Goal: Task Accomplishment & Management: Complete application form

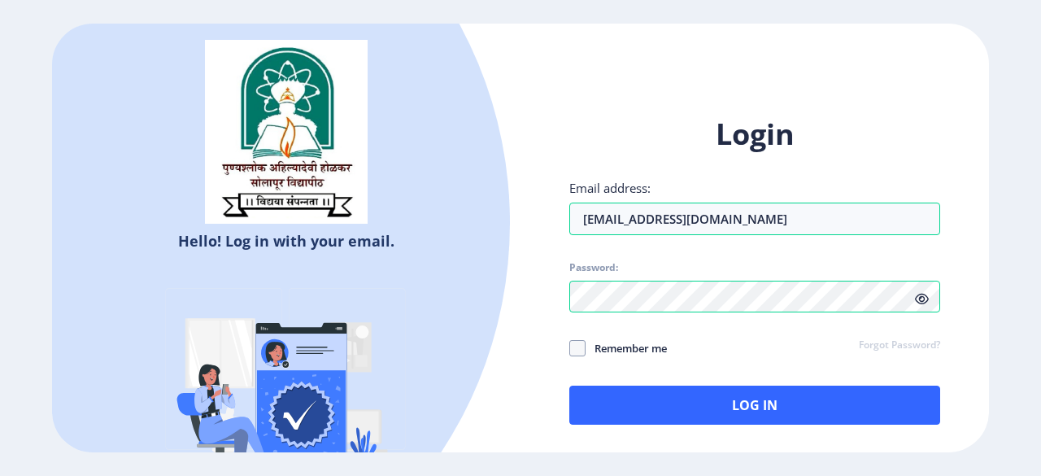
click at [574, 120] on h1 "Login" at bounding box center [754, 134] width 371 height 39
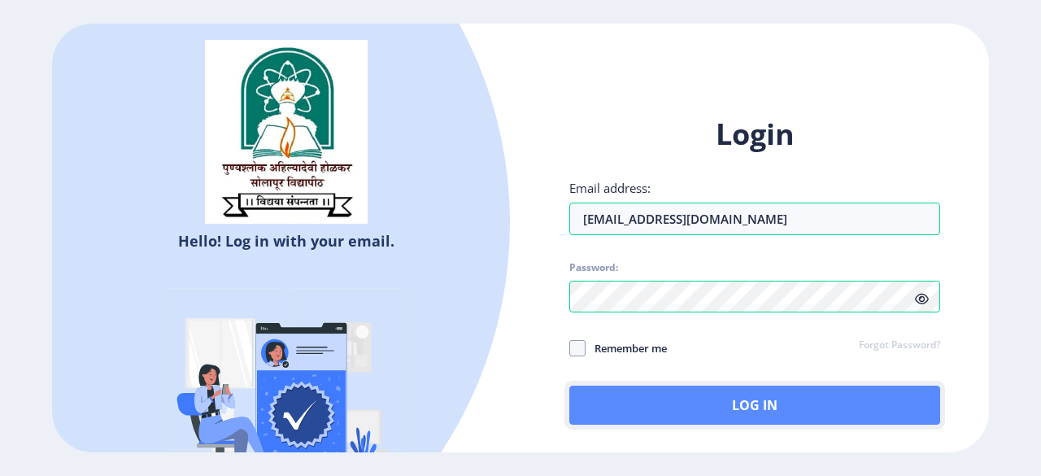
click at [714, 417] on button "Log In" at bounding box center [754, 404] width 371 height 39
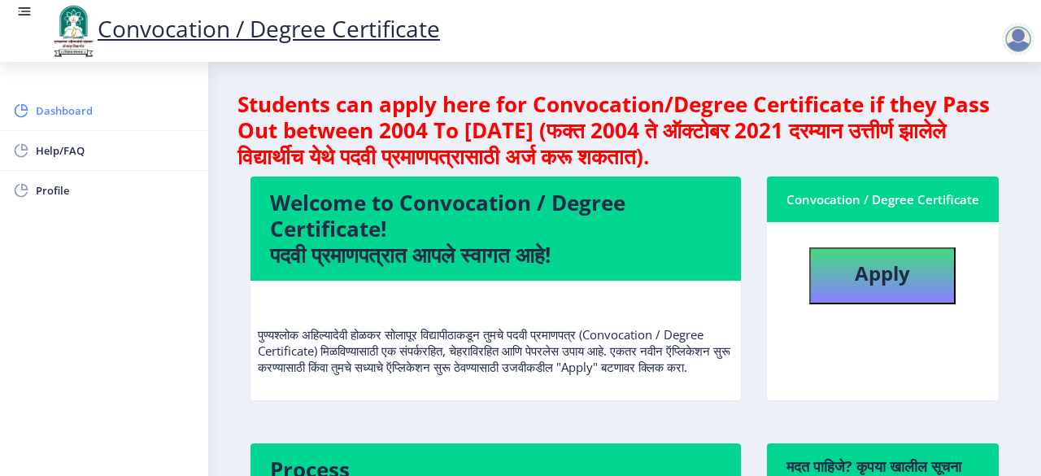
click at [68, 113] on span "Dashboard" at bounding box center [115, 111] width 159 height 20
click at [863, 276] on b "Apply" at bounding box center [881, 272] width 55 height 27
select select
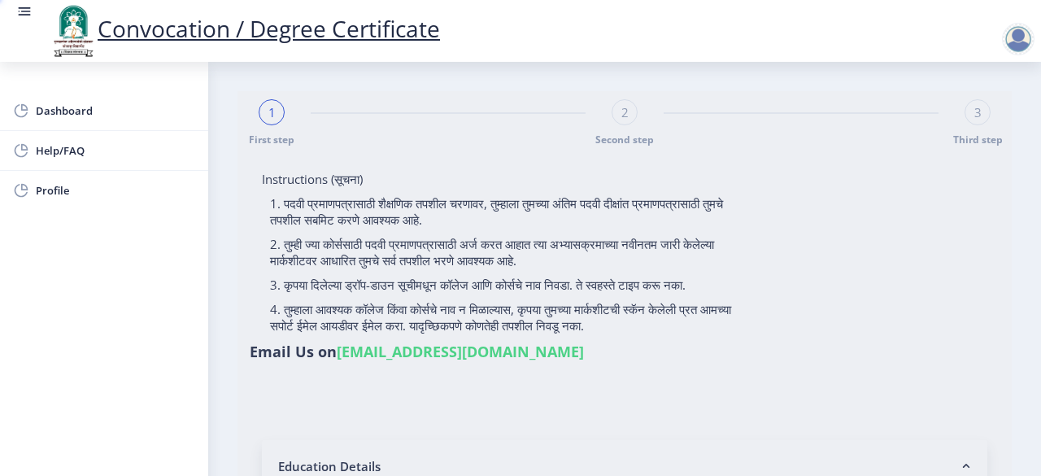
type input "[PERSON_NAME]"
type input "DHANESHWARI"
type input "202301018076234"
select select "Regular"
select select "2022"
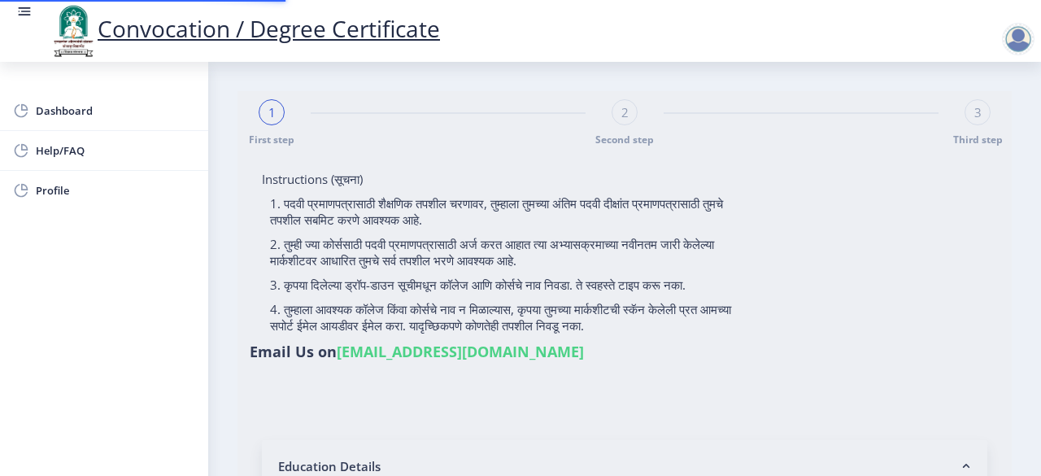
select select "Grade B+"
type input "2022011005"
select select "October"
select select "Pharmacy"
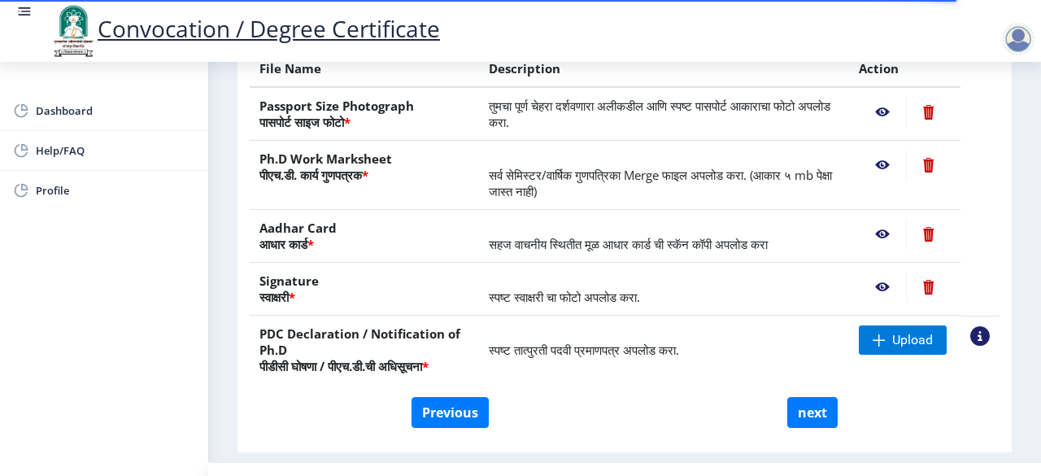
scroll to position [376, 0]
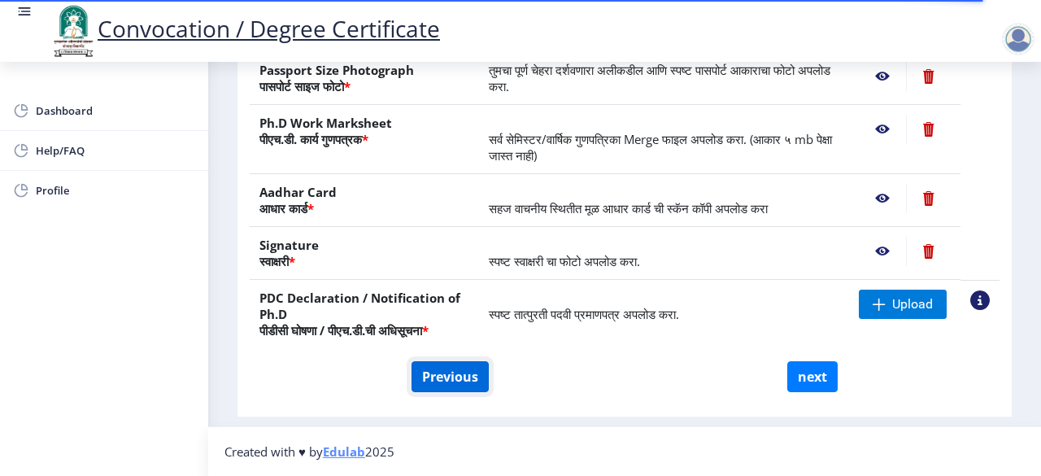
click at [448, 378] on button "Previous" at bounding box center [449, 376] width 77 height 31
select select "Regular"
select select "Pharmacy"
select select "2022"
select select "October"
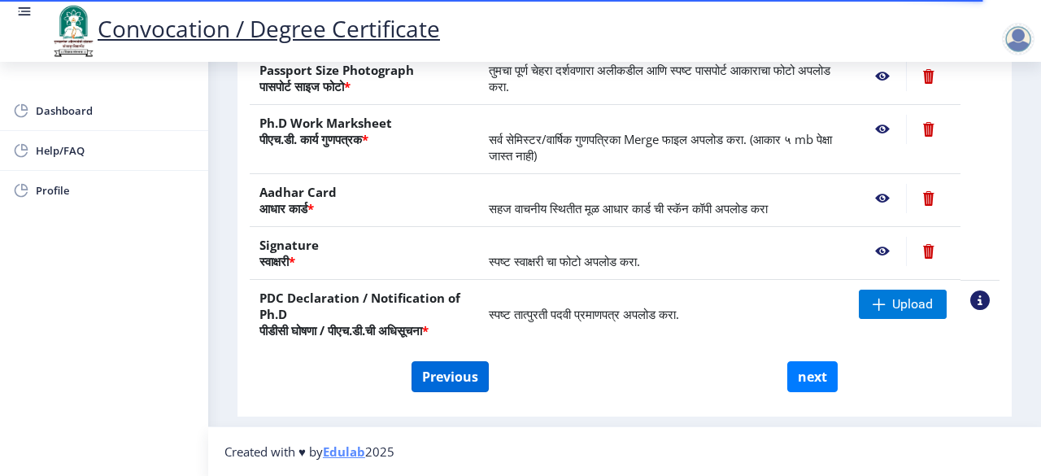
select select "Grade B+"
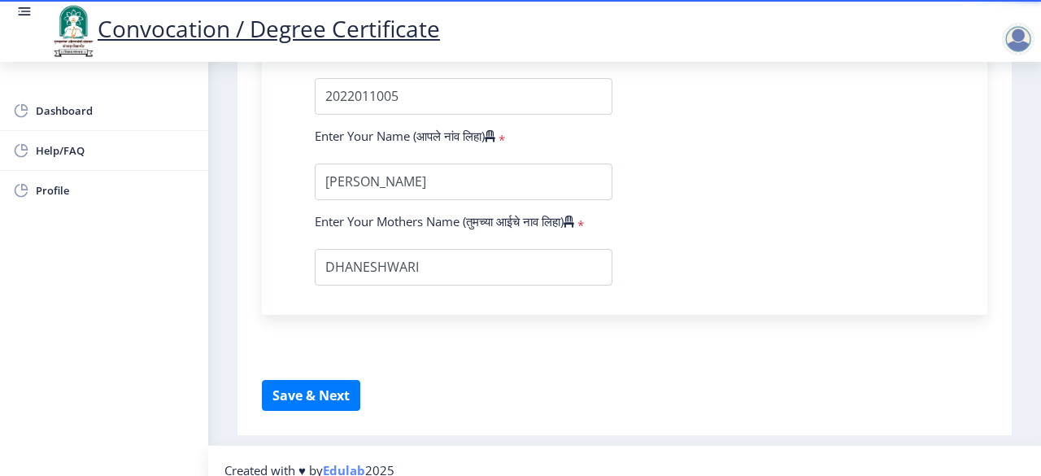
scroll to position [1272, 0]
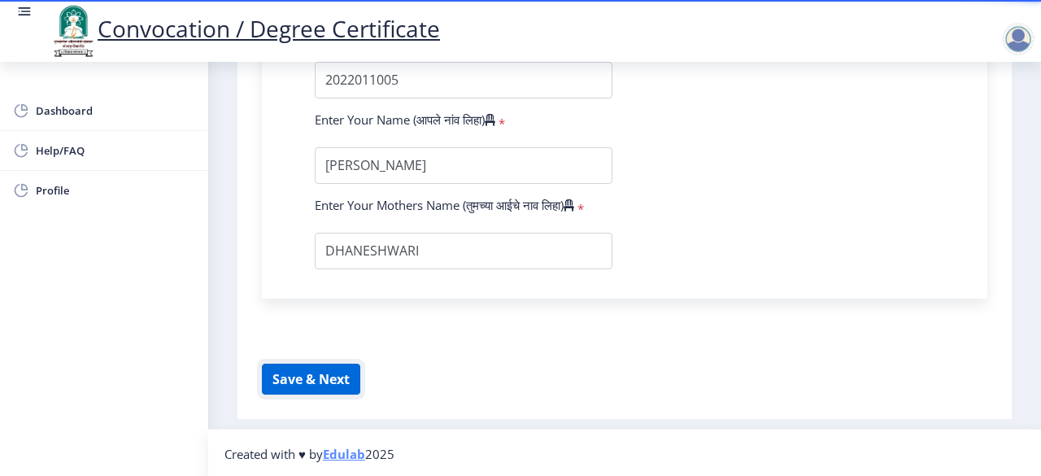
click at [320, 380] on button "Save & Next" at bounding box center [311, 378] width 98 height 31
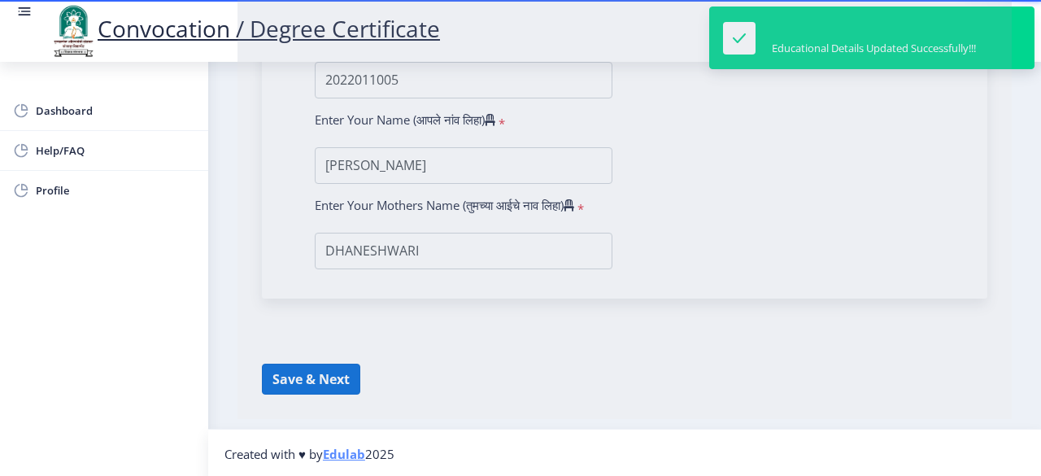
select select
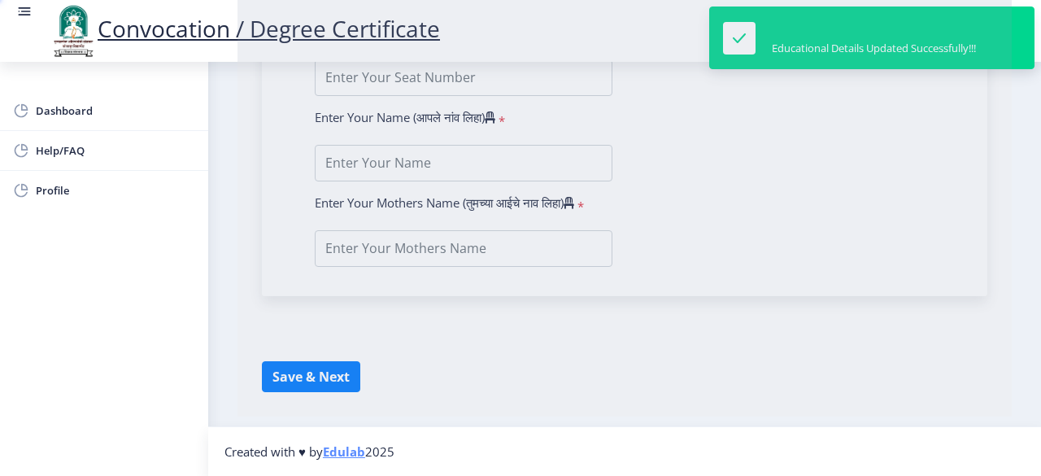
type input "[PERSON_NAME]"
type input "DHANESHWARI"
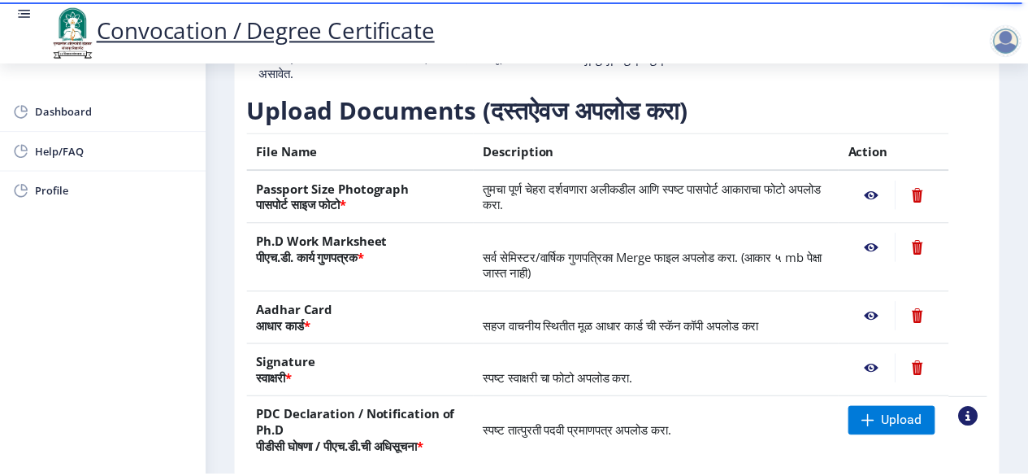
scroll to position [325, 0]
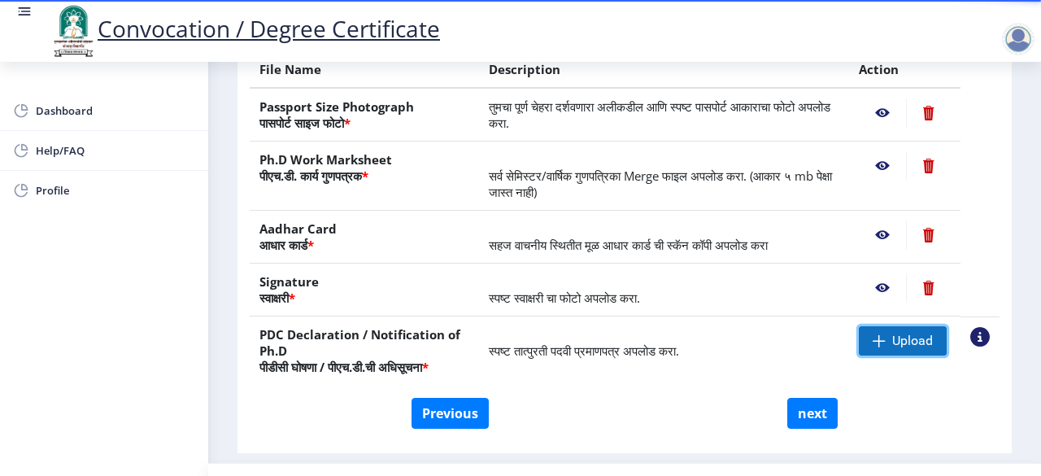
click at [895, 333] on span "Upload" at bounding box center [912, 341] width 41 height 16
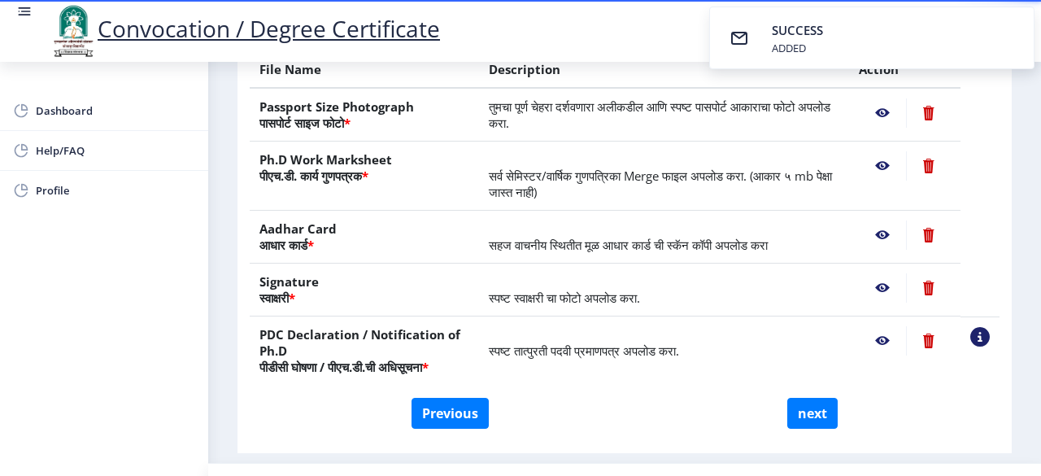
click at [877, 338] on nb-action at bounding box center [882, 340] width 47 height 29
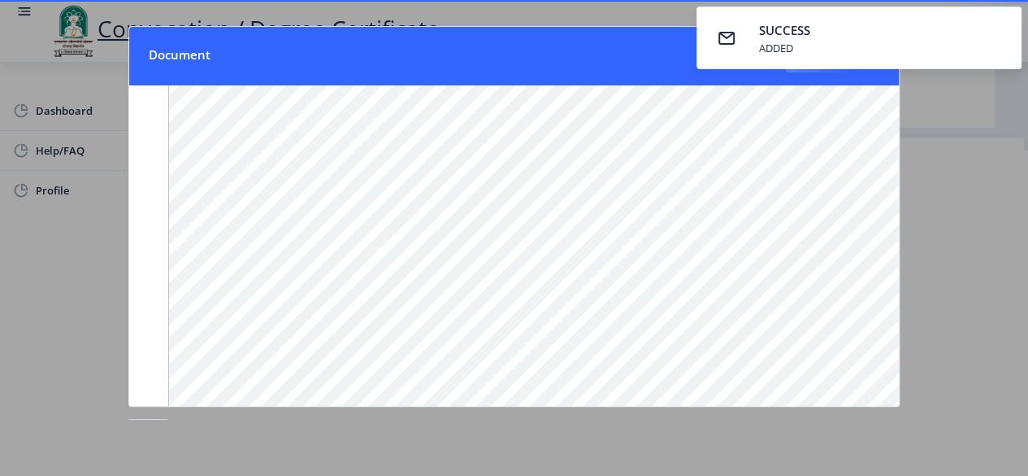
scroll to position [281, 0]
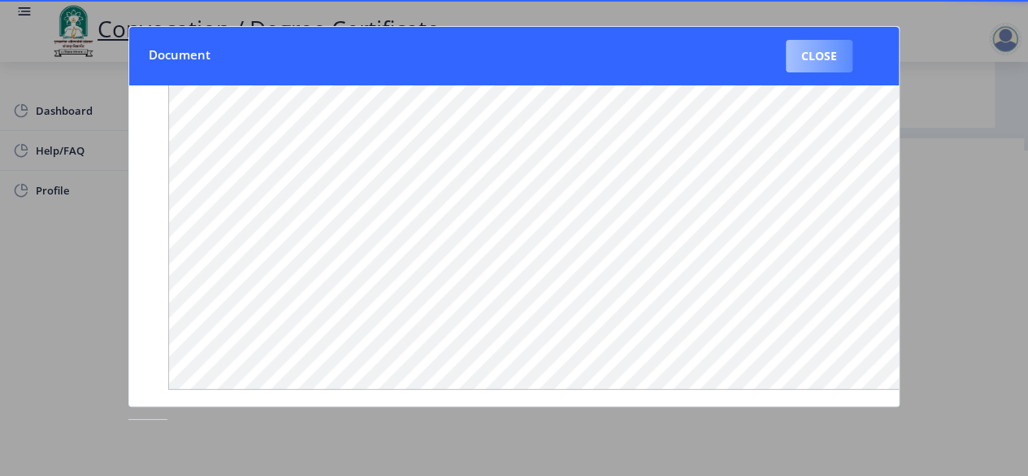
click at [819, 63] on button "Close" at bounding box center [819, 56] width 67 height 33
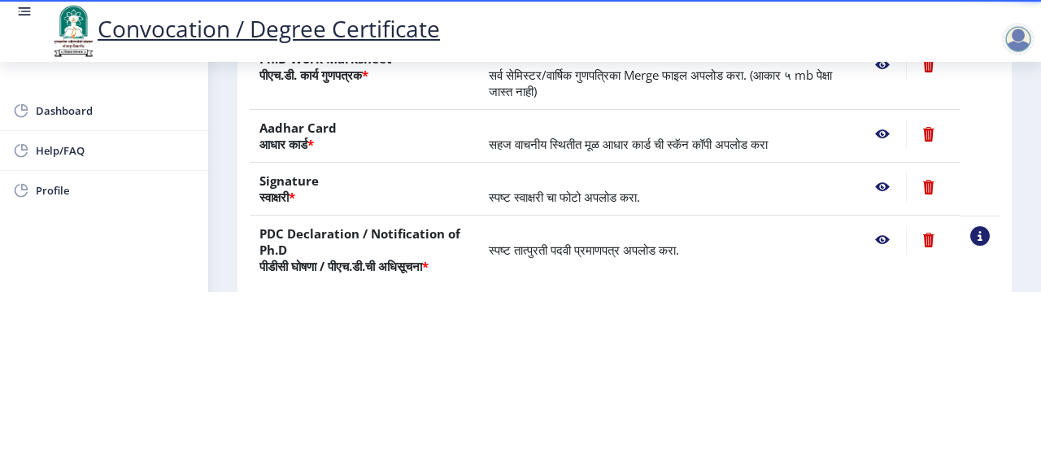
scroll to position [376, 0]
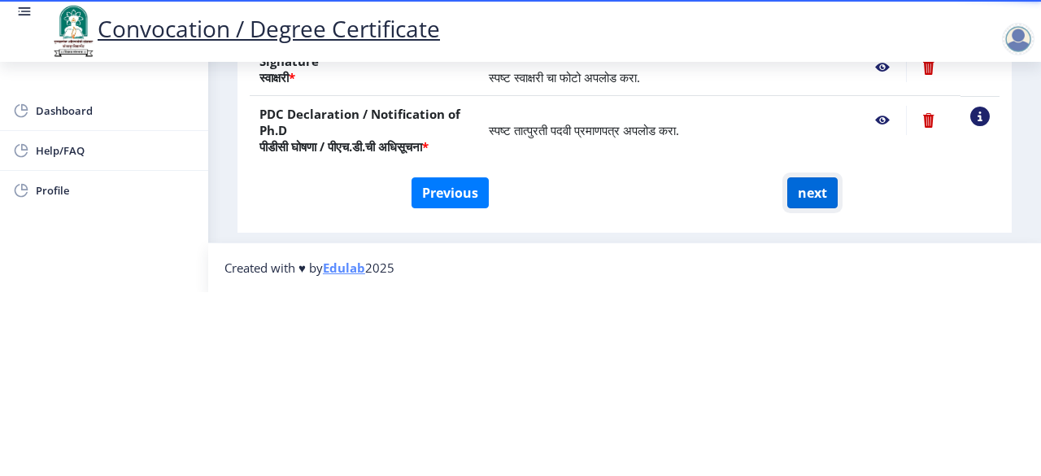
click at [808, 189] on button "next" at bounding box center [812, 192] width 50 height 31
select select
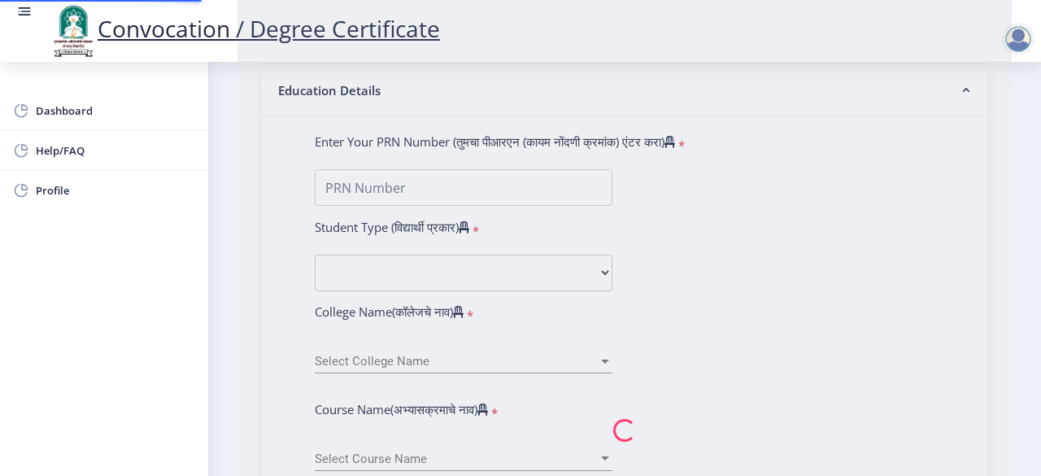
scroll to position [0, 0]
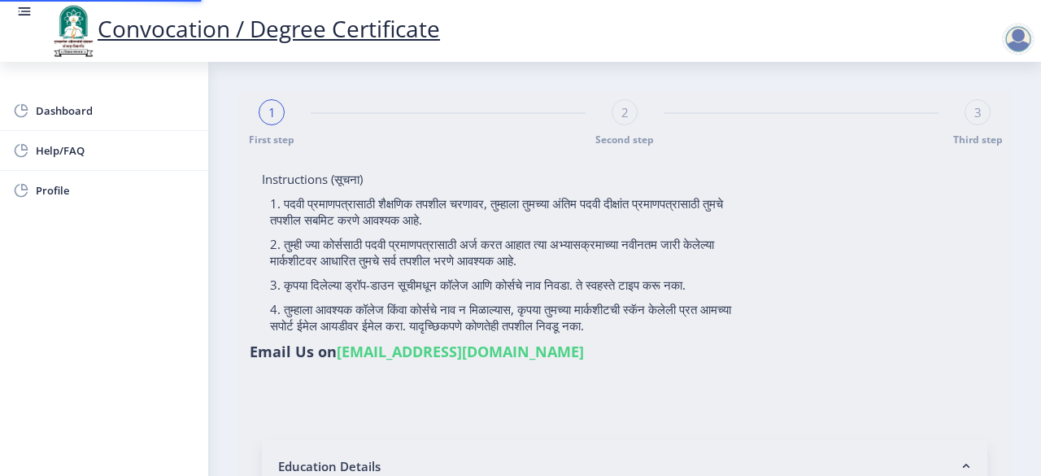
type input "[PERSON_NAME]"
type input "DHANESHWARI"
select select
type input "202301018076234"
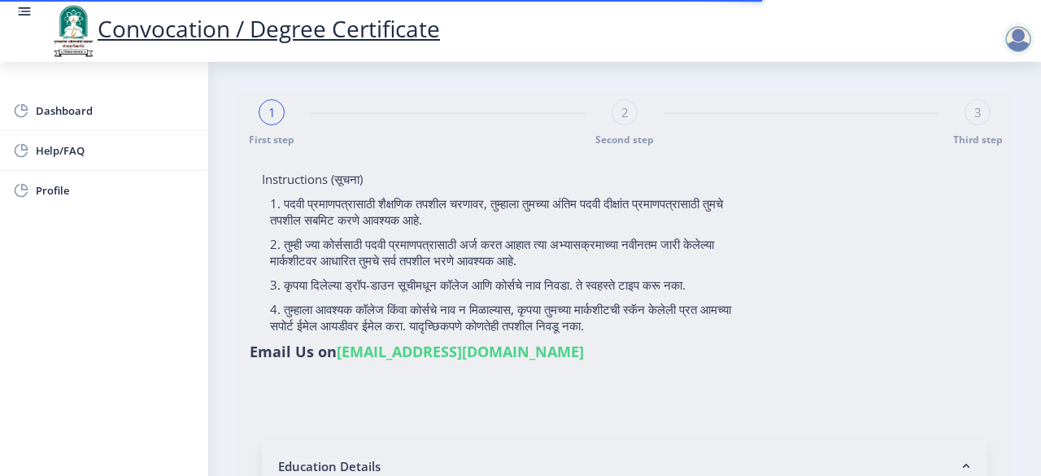
select select "Regular"
select select "2022"
select select "Grade B+"
type input "2022011005"
select select "October"
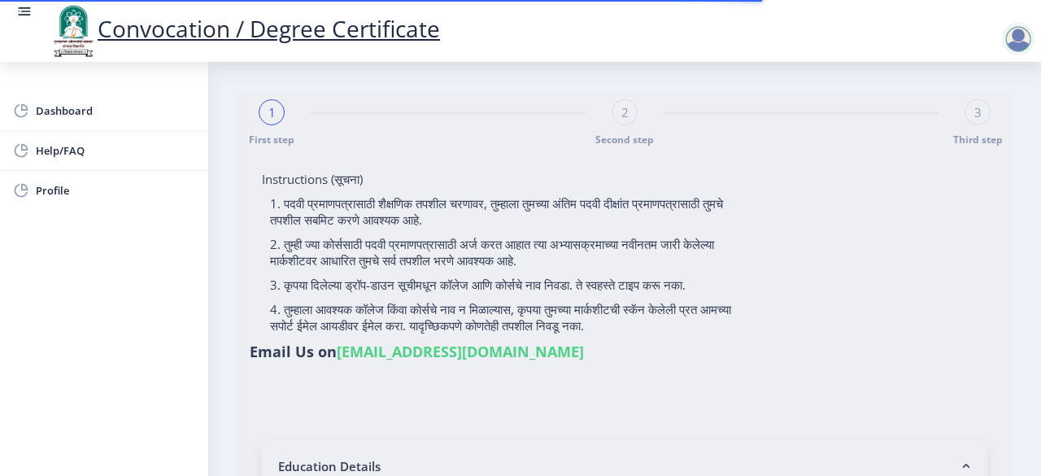
select select "Pharmacy"
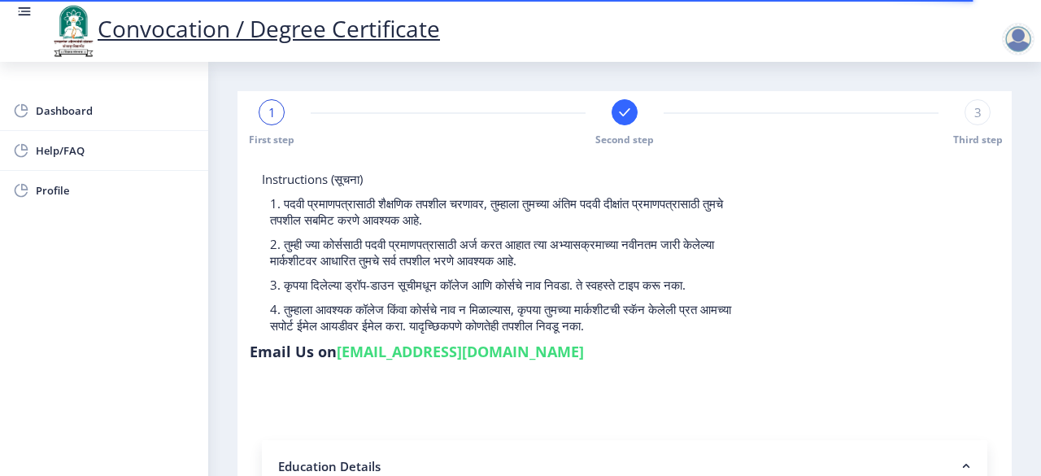
select select
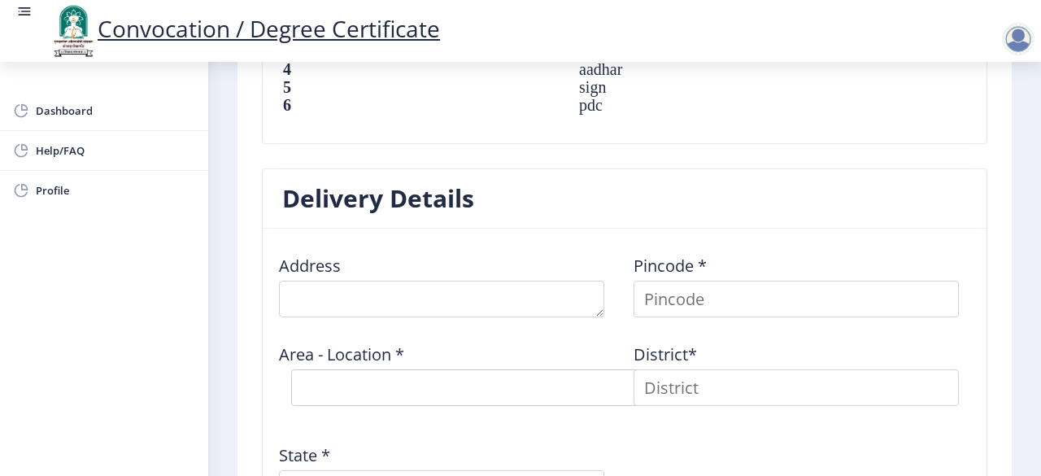
scroll to position [1220, 0]
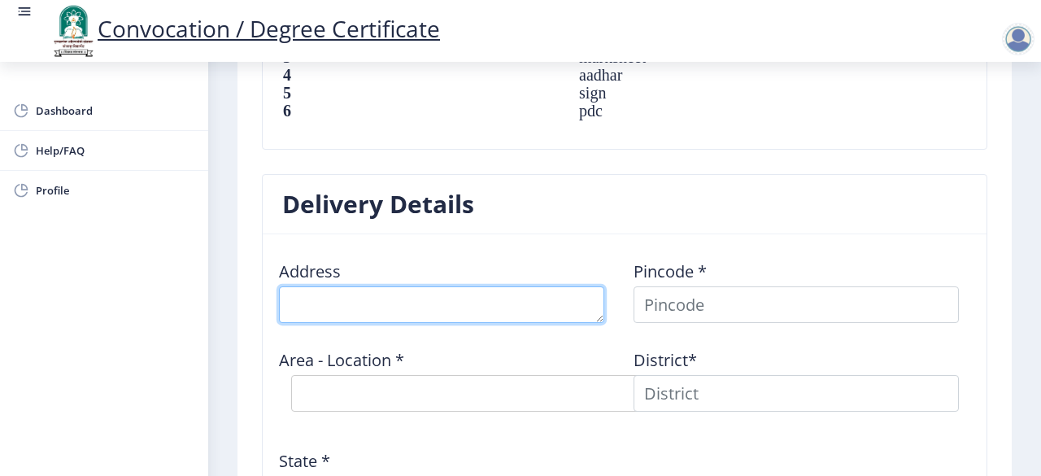
click at [384, 298] on textarea at bounding box center [441, 304] width 325 height 37
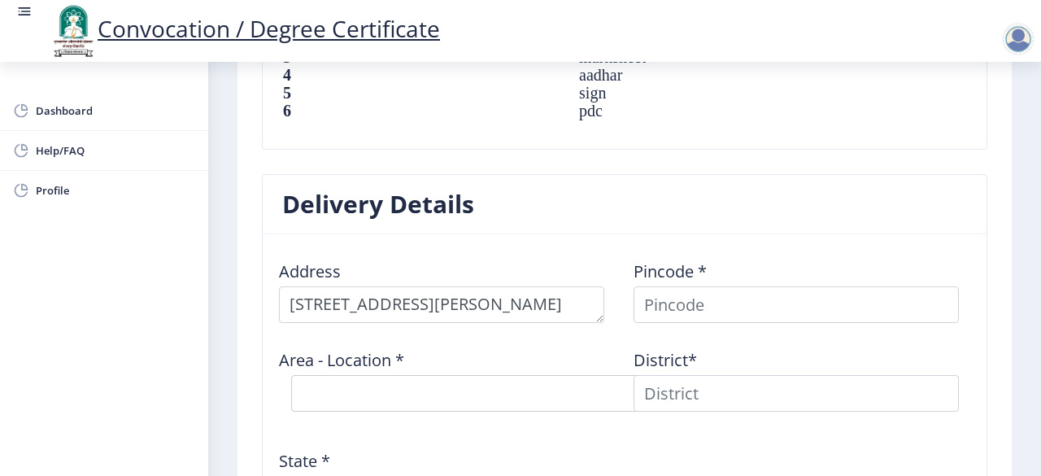
click at [774, 175] on nb-card-header "Delivery Details" at bounding box center [625, 204] width 724 height 59
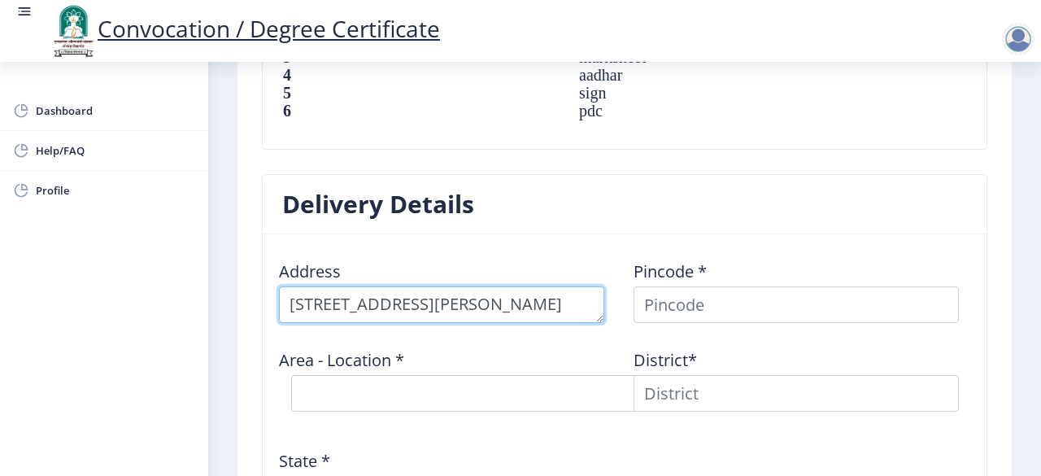
click at [363, 302] on textarea at bounding box center [441, 304] width 325 height 37
type textarea "[STREET_ADDRESS][PERSON_NAME]"
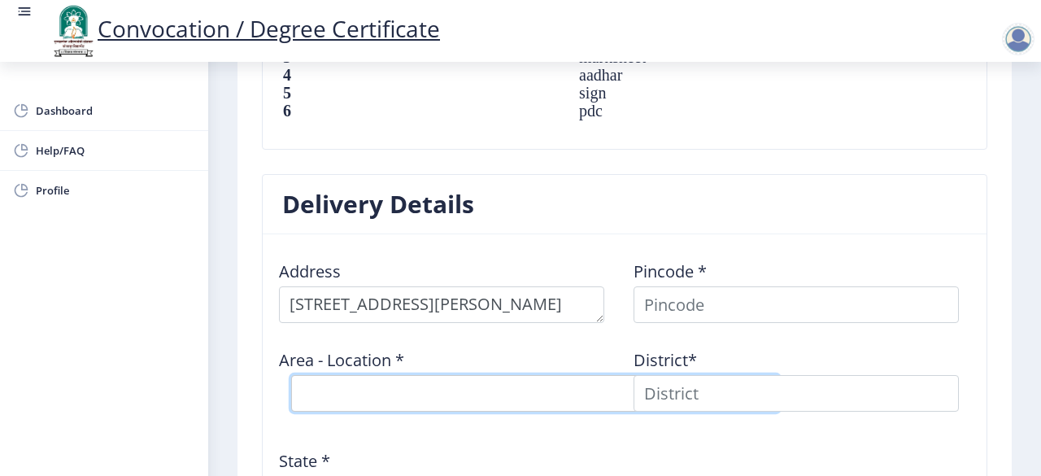
click at [453, 385] on select "Select Area Location" at bounding box center [535, 393] width 488 height 37
click at [460, 392] on select "Select Area Location" at bounding box center [535, 393] width 488 height 37
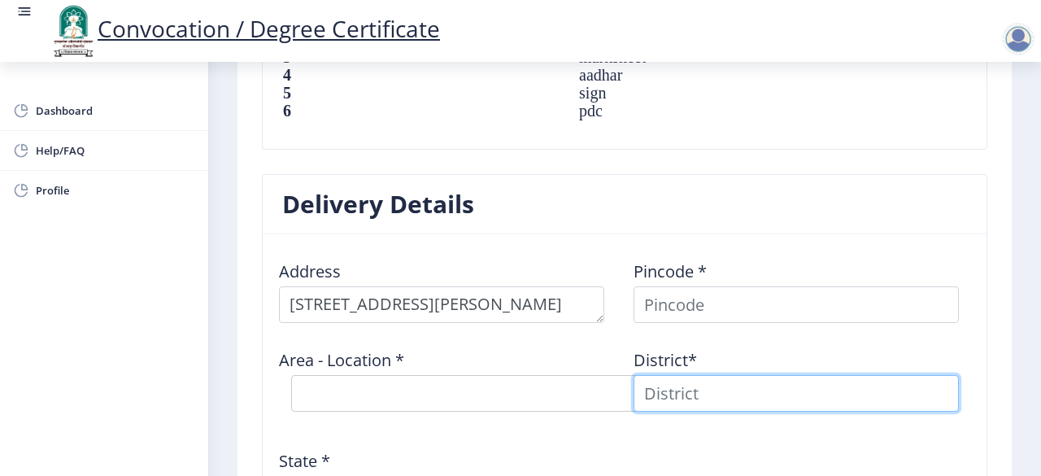
click at [701, 401] on input at bounding box center [795, 393] width 325 height 37
type input "SOLAPUR"
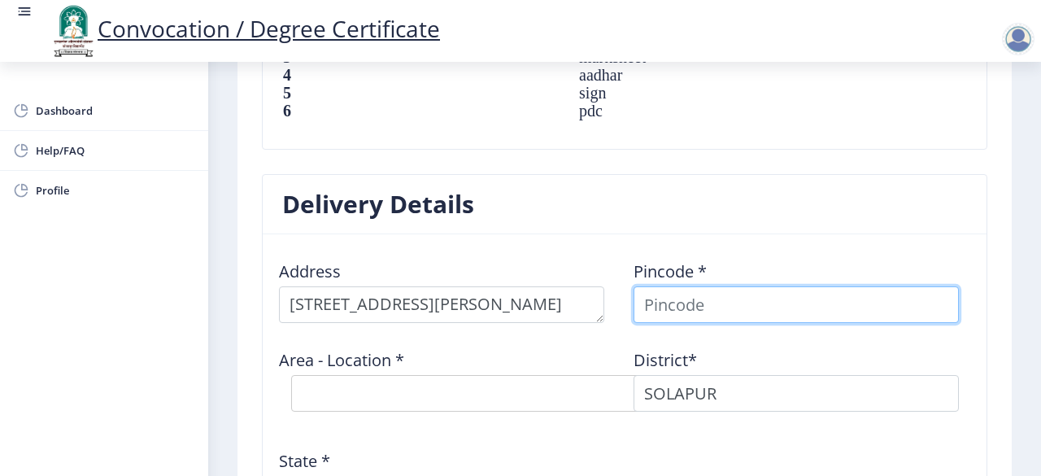
click at [693, 305] on input at bounding box center [795, 304] width 325 height 37
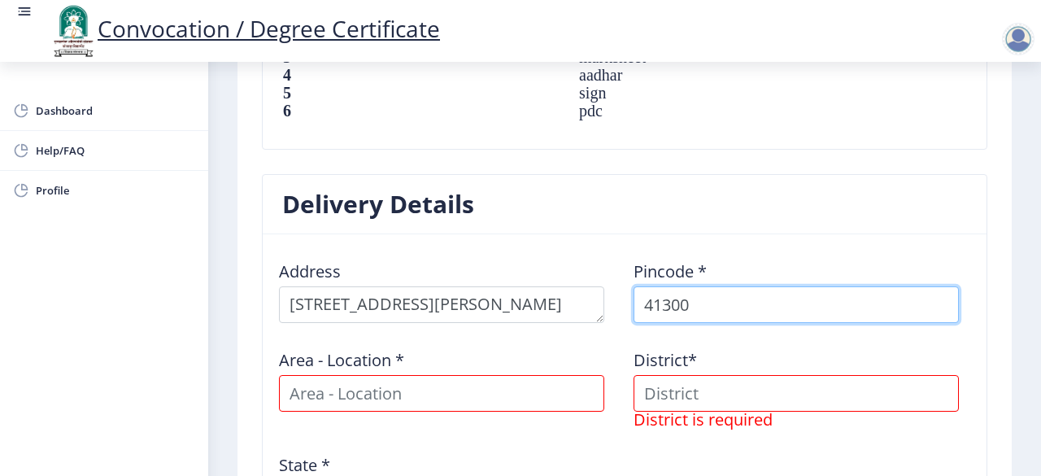
type input "413004"
select select
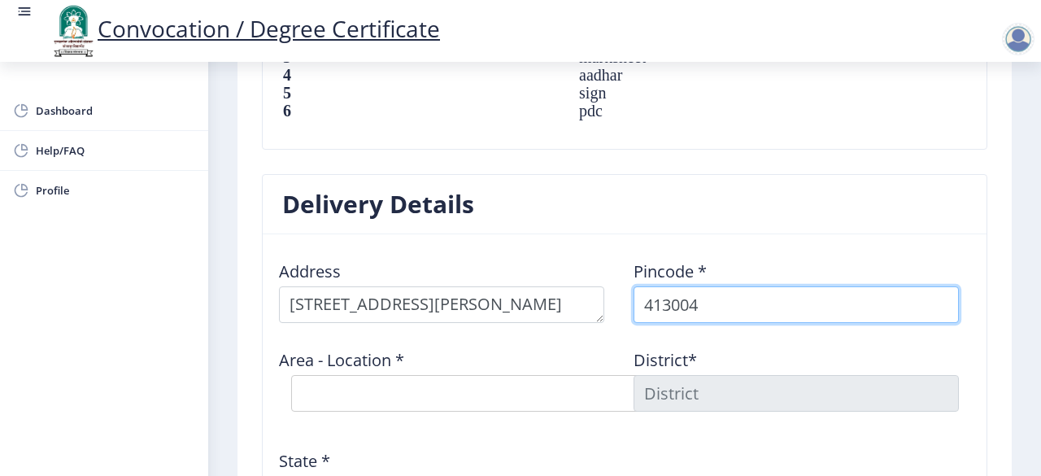
type input "413004"
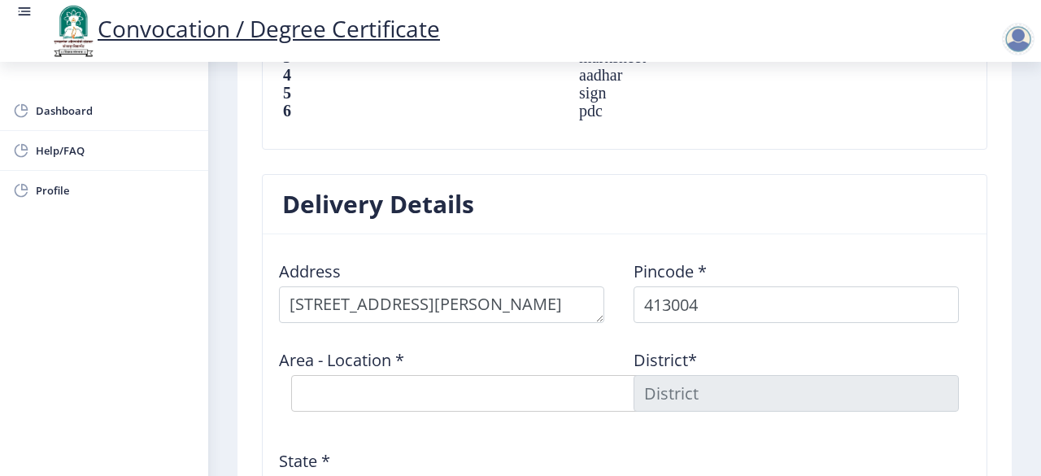
click at [638, 220] on nb-card-header "Delivery Details" at bounding box center [625, 204] width 724 height 59
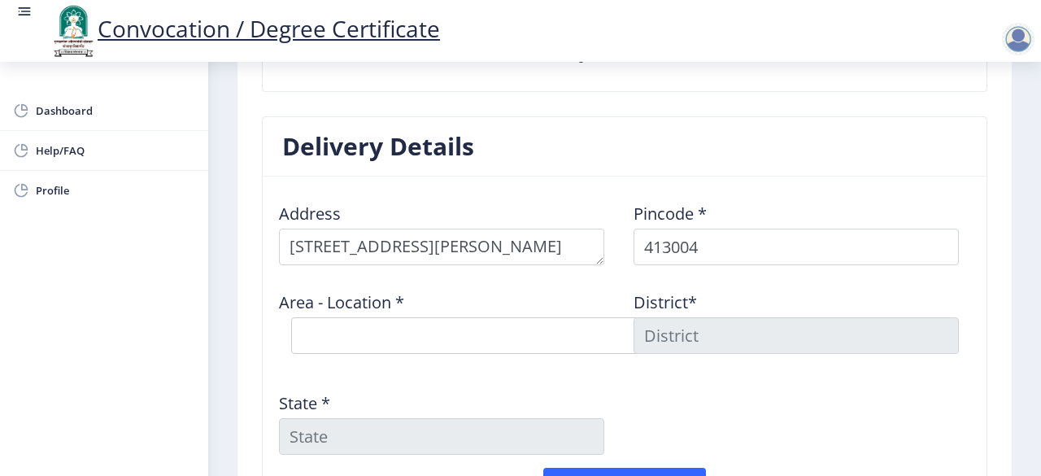
scroll to position [1301, 0]
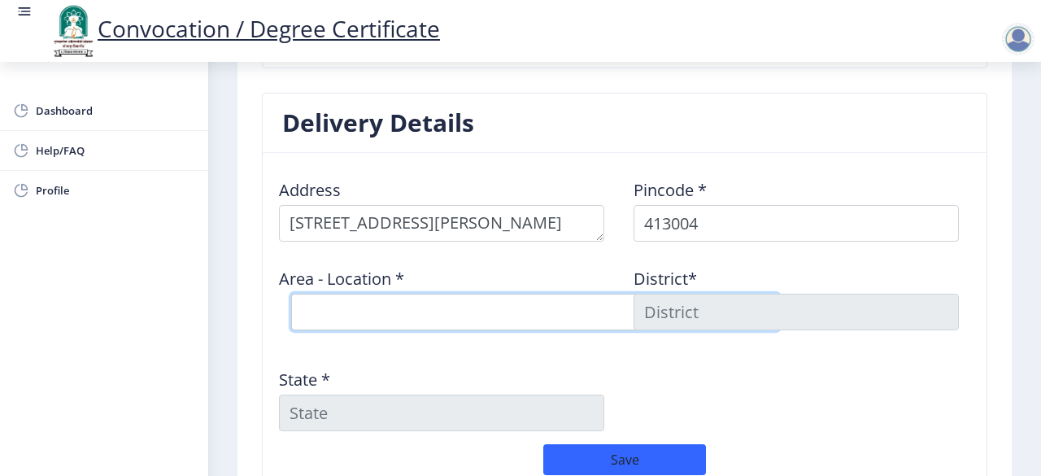
click at [485, 299] on select "Select Area Location [GEOGRAPHIC_DATA] S.O ([GEOGRAPHIC_DATA]) Jule [GEOGRAPHIC…" at bounding box center [535, 311] width 488 height 37
select select "2: Object"
click at [291, 293] on select "Select Area Location [GEOGRAPHIC_DATA] S.O ([GEOGRAPHIC_DATA]) Jule [GEOGRAPHIC…" at bounding box center [535, 311] width 488 height 37
type input "SOLAPUR"
type input "[GEOGRAPHIC_DATA]"
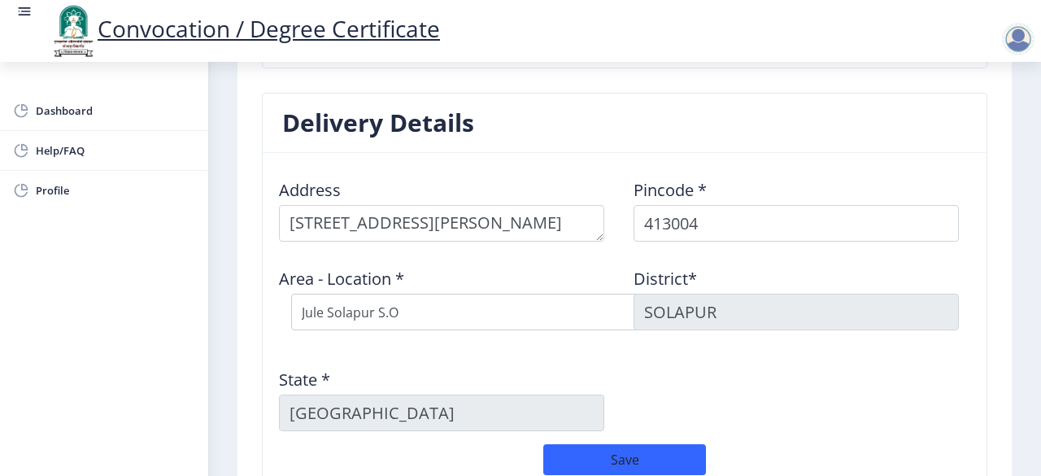
click at [741, 337] on div "District* [GEOGRAPHIC_DATA]" at bounding box center [801, 298] width 354 height 88
click at [421, 308] on select "Select Area Location [GEOGRAPHIC_DATA] S.O ([GEOGRAPHIC_DATA]) Jule [GEOGRAPHIC…" at bounding box center [535, 311] width 488 height 37
select select "1: Object"
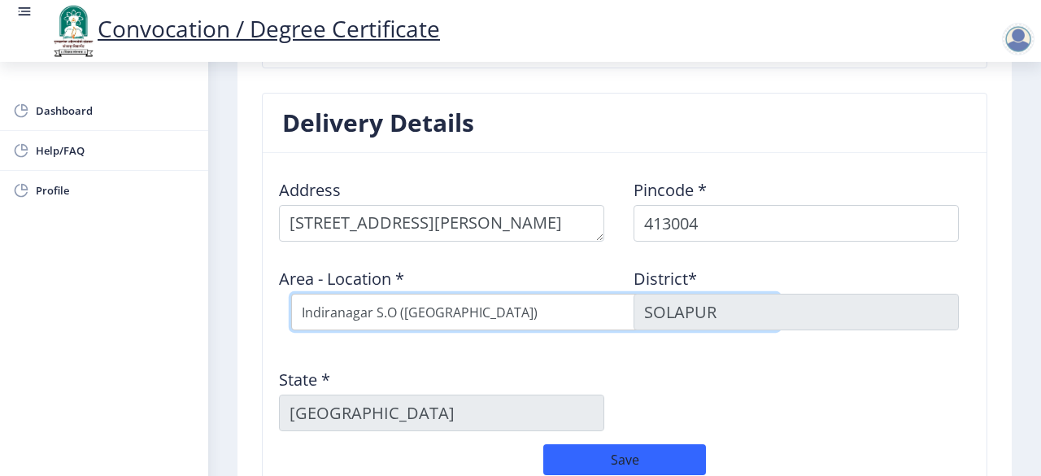
click at [291, 293] on select "Select Area Location [GEOGRAPHIC_DATA] S.O ([GEOGRAPHIC_DATA]) Jule [GEOGRAPHIC…" at bounding box center [535, 311] width 488 height 37
click at [659, 355] on div "Address Pincode * 413004 Area - Location * Select Area Location [GEOGRAPHIC_DAT…" at bounding box center [624, 305] width 709 height 278
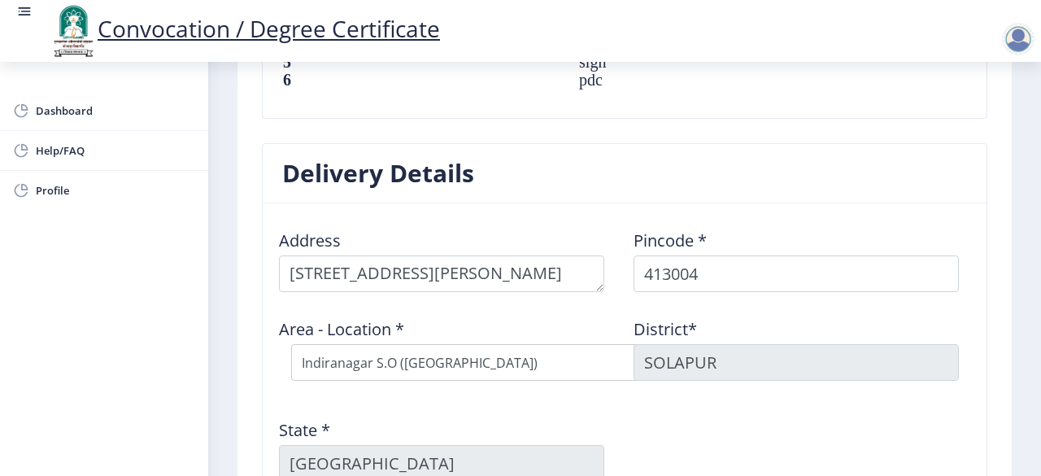
scroll to position [1138, 0]
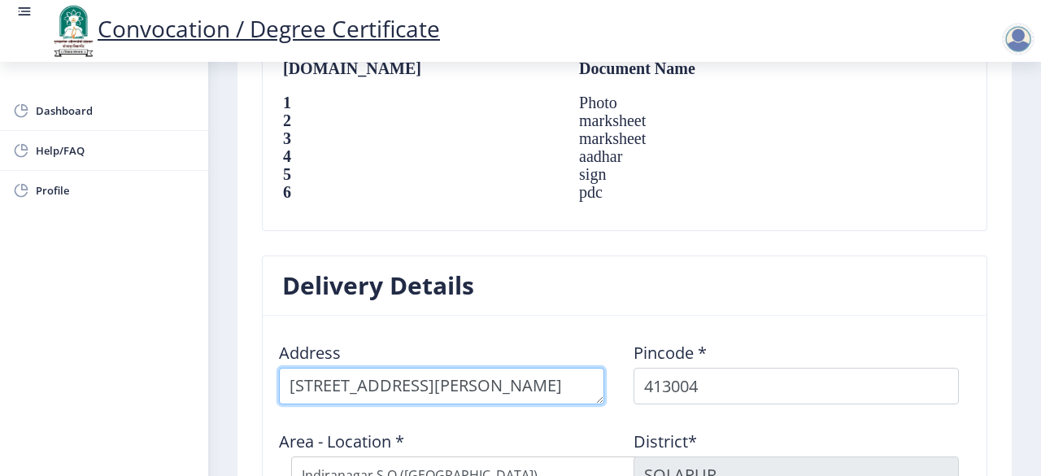
drag, startPoint x: 541, startPoint y: 383, endPoint x: 574, endPoint y: 390, distance: 33.3
click at [559, 388] on textarea at bounding box center [441, 385] width 325 height 37
type textarea "[STREET_ADDRESS][PERSON_NAME]"
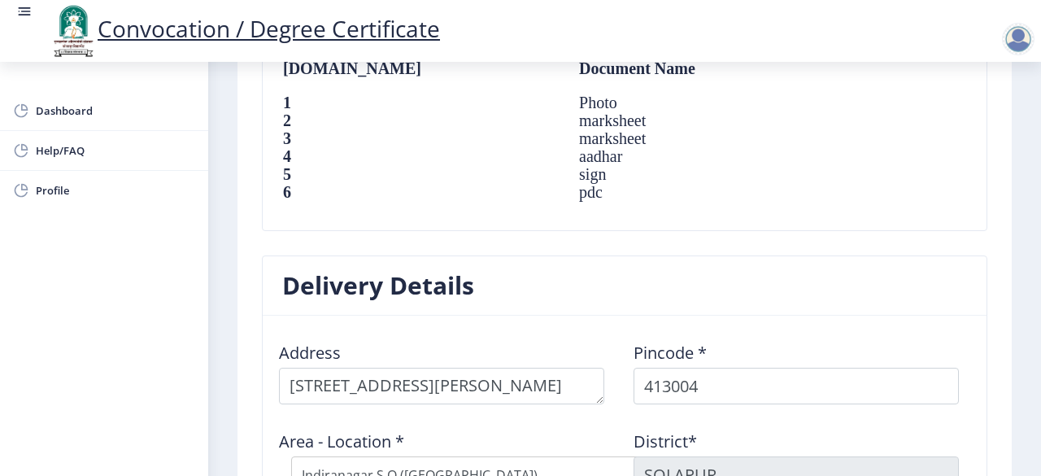
click at [847, 285] on nb-card-header "Delivery Details" at bounding box center [625, 285] width 724 height 59
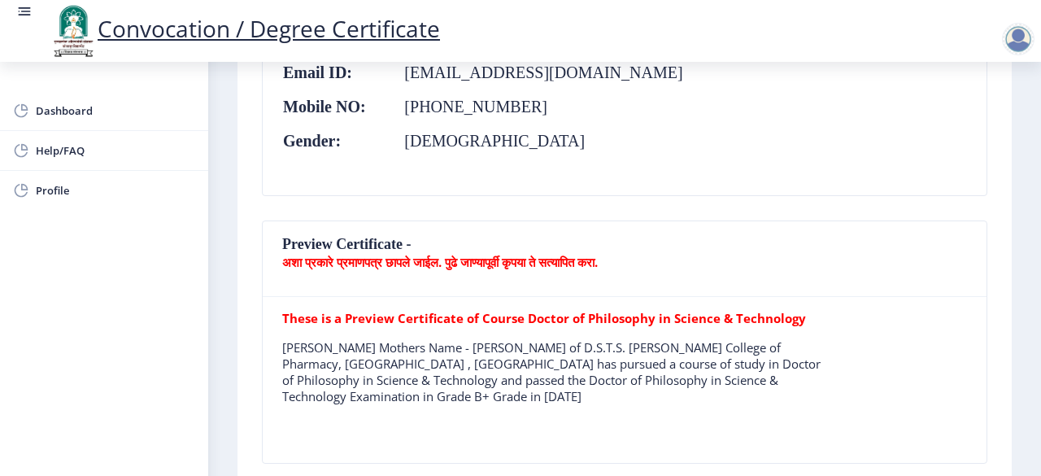
scroll to position [325, 0]
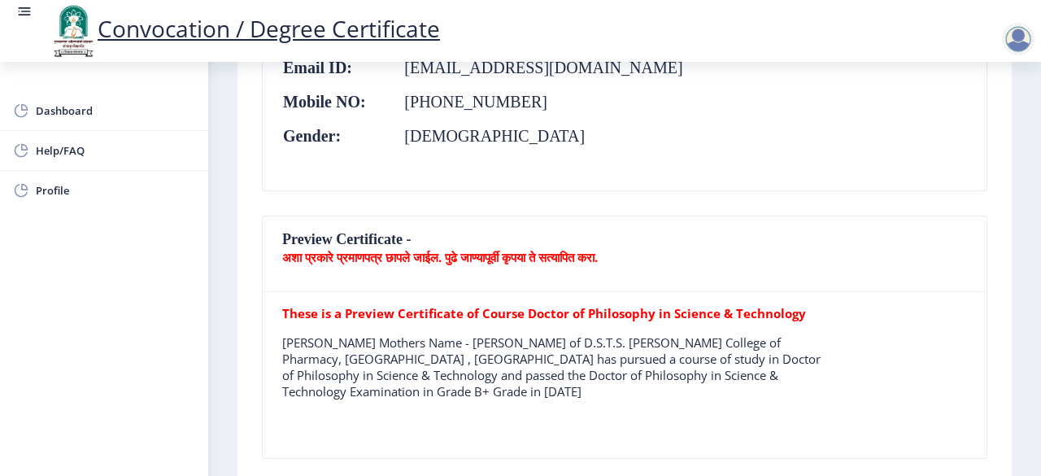
click at [413, 359] on p "[PERSON_NAME] Mothers Name - [PERSON_NAME] of D.S.T.S. [PERSON_NAME] College of…" at bounding box center [556, 366] width 548 height 65
click at [441, 359] on p "[PERSON_NAME] Mothers Name - [PERSON_NAME] of D.S.T.S. [PERSON_NAME] College of…" at bounding box center [556, 366] width 548 height 65
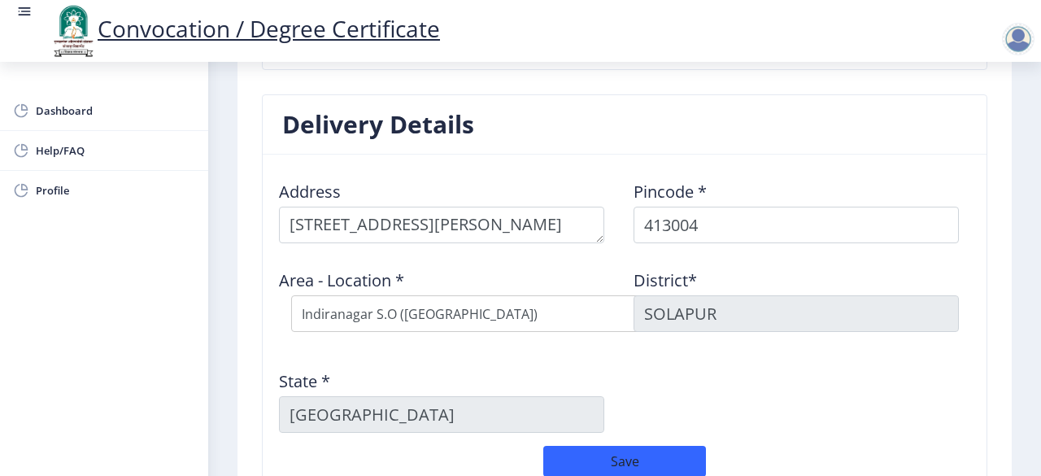
scroll to position [1380, 0]
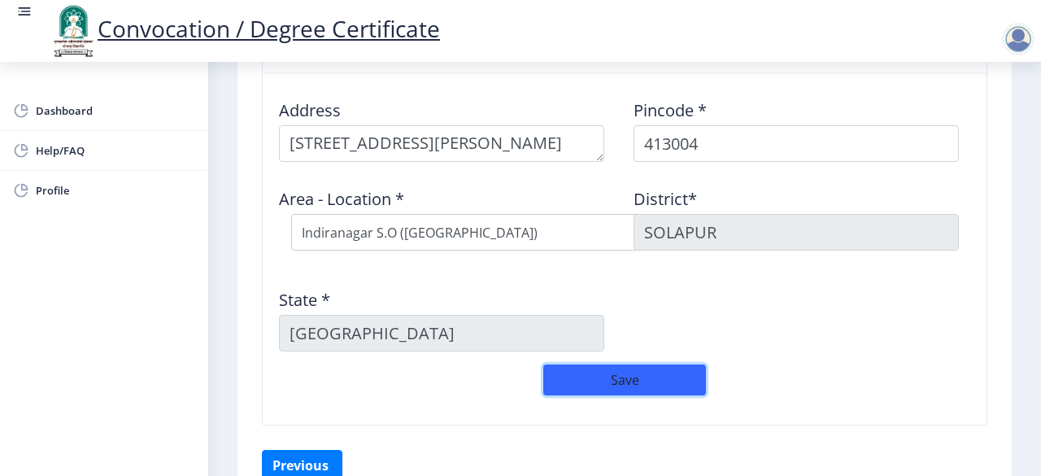
click at [627, 367] on button "Save" at bounding box center [624, 379] width 163 height 31
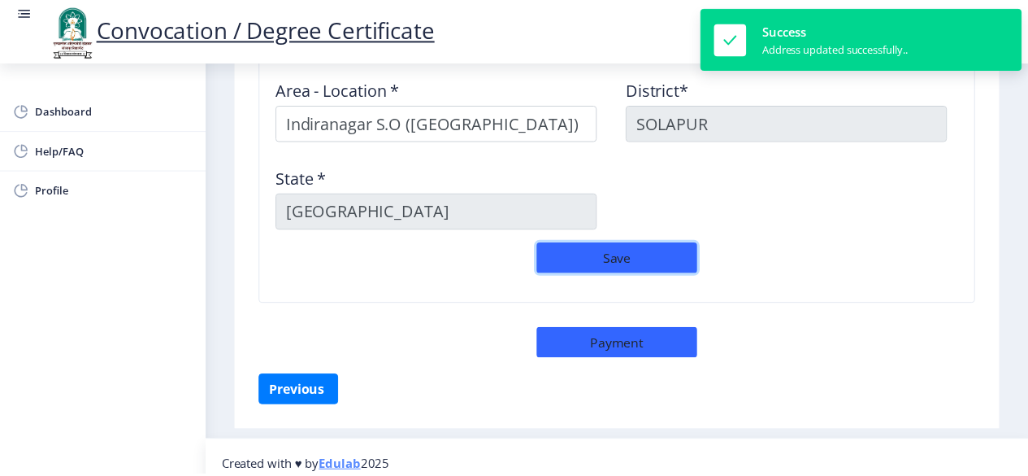
scroll to position [1497, 0]
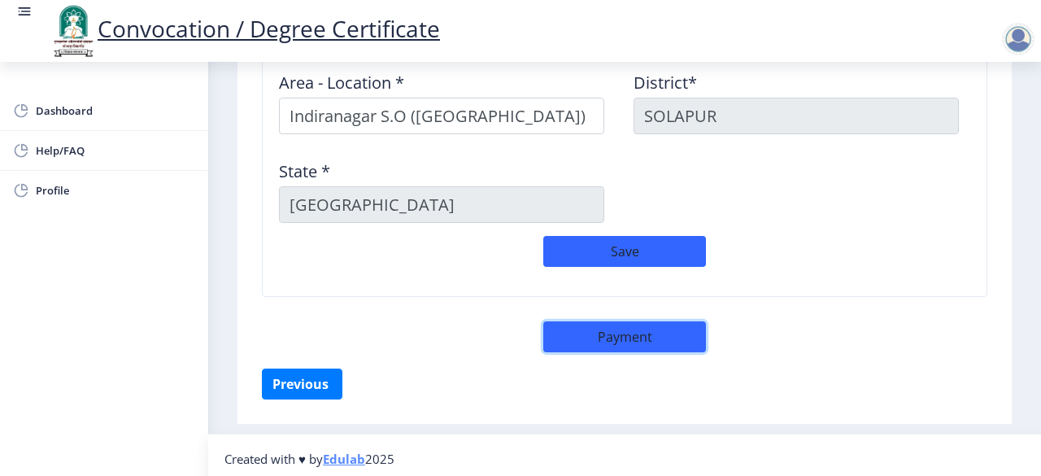
click at [624, 330] on button "Payment" at bounding box center [624, 336] width 163 height 31
select select "sealed"
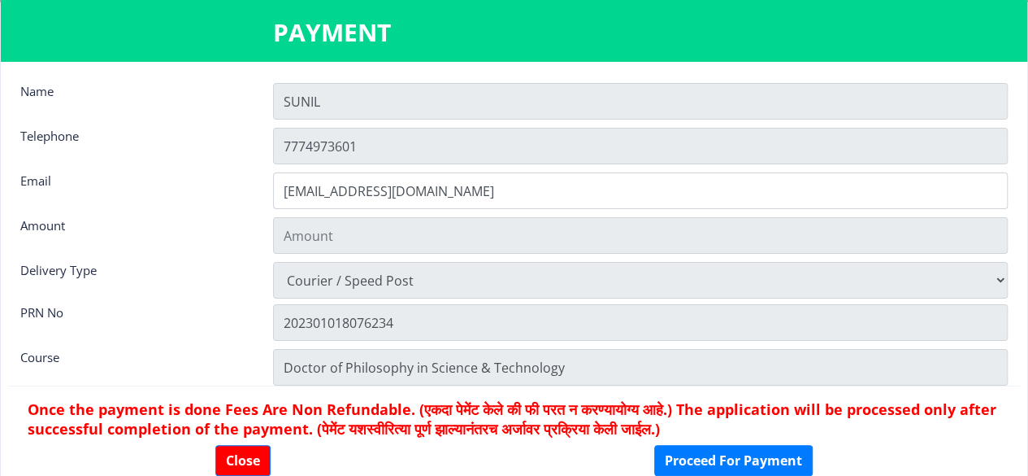
type input "1885"
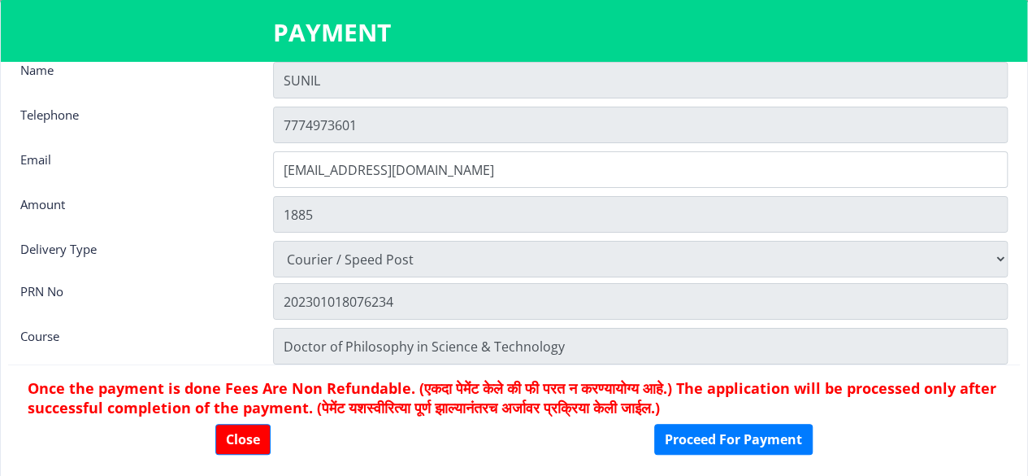
scroll to position [0, 0]
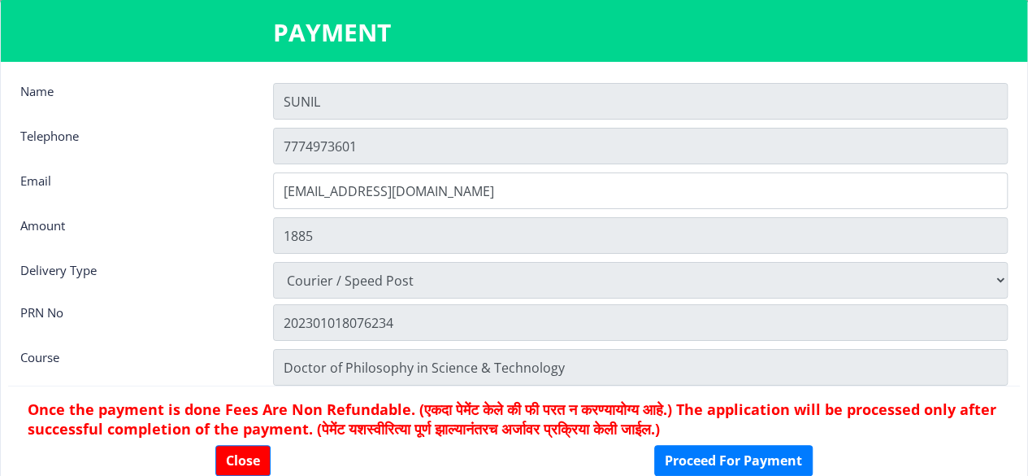
click at [350, 104] on input "SUNIL" at bounding box center [640, 101] width 735 height 37
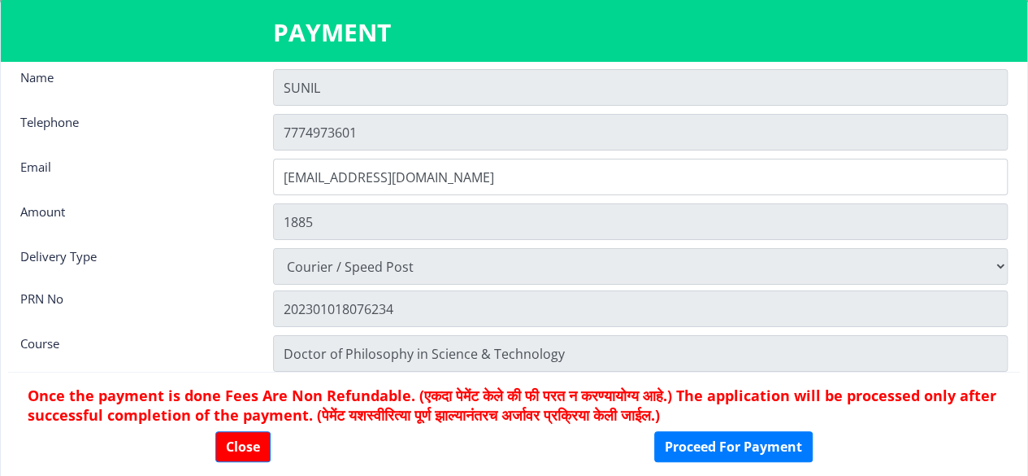
scroll to position [21, 0]
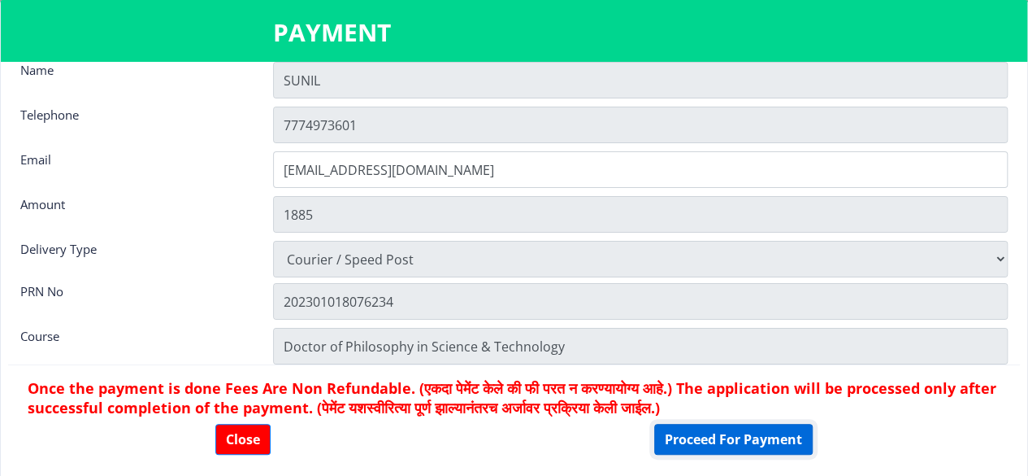
click at [711, 435] on button "Proceed For Payment" at bounding box center [733, 439] width 159 height 31
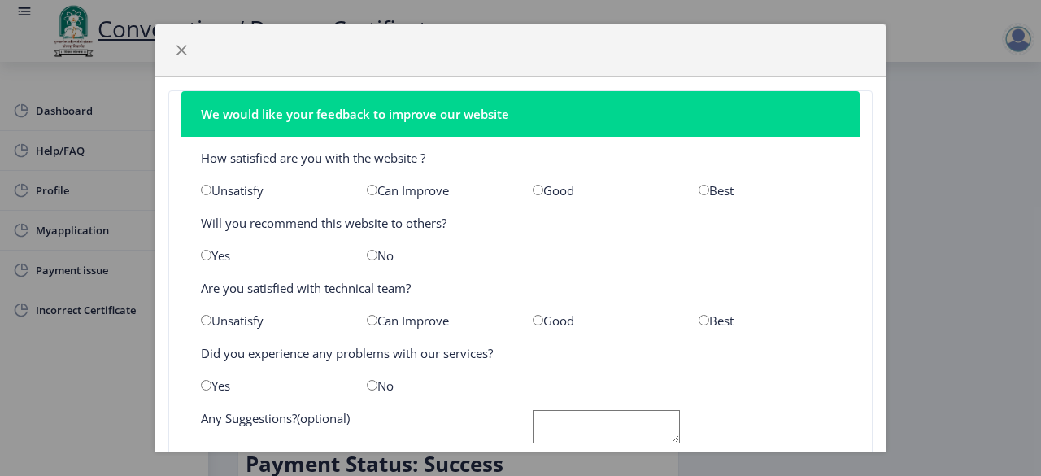
click at [698, 191] on input "radio" at bounding box center [703, 190] width 11 height 11
radio input "true"
click at [199, 253] on div "Yes" at bounding box center [272, 255] width 166 height 16
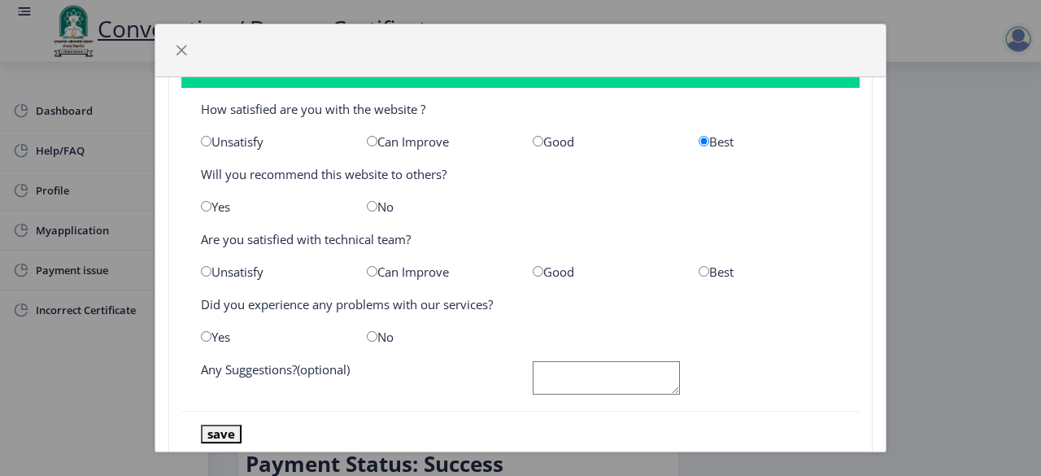
scroll to position [81, 0]
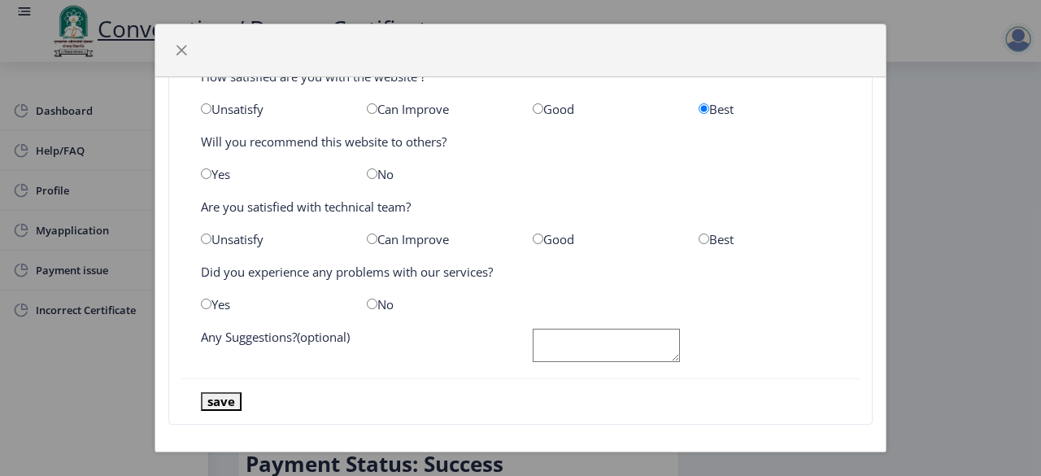
click at [698, 240] on input "radio" at bounding box center [703, 238] width 11 height 11
radio input "true"
click at [372, 304] on input "radio" at bounding box center [372, 303] width 11 height 11
radio input "true"
click at [548, 350] on textarea at bounding box center [606, 344] width 147 height 33
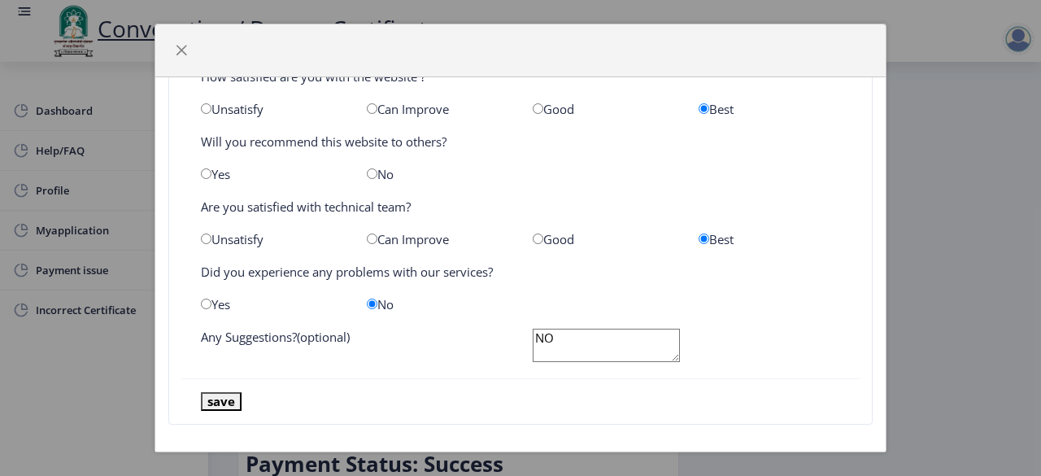
type textarea "NO"
click at [218, 394] on button "save" at bounding box center [221, 401] width 41 height 19
click at [221, 395] on button "save" at bounding box center [221, 401] width 41 height 19
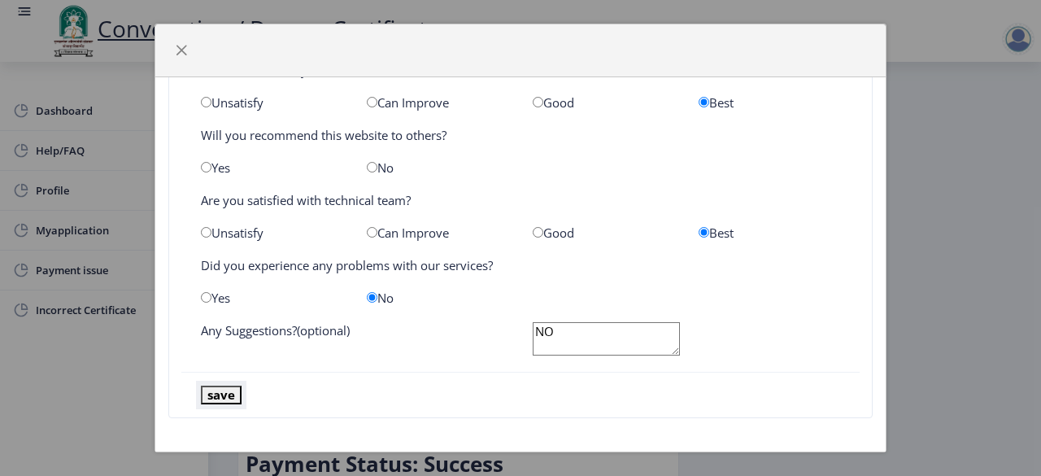
scroll to position [90, 0]
click at [180, 44] on span "button" at bounding box center [181, 50] width 13 height 13
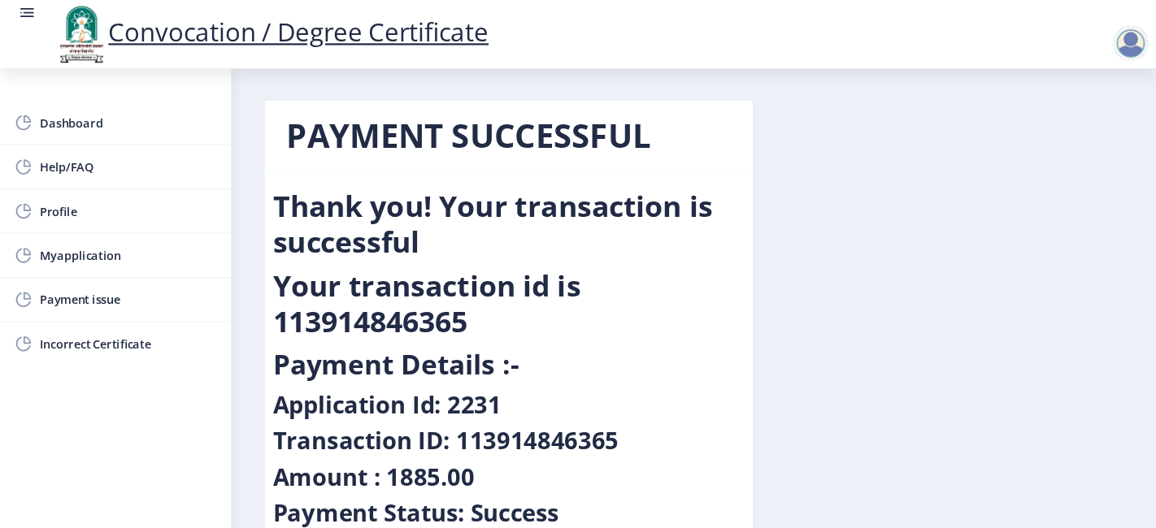
scroll to position [0, 0]
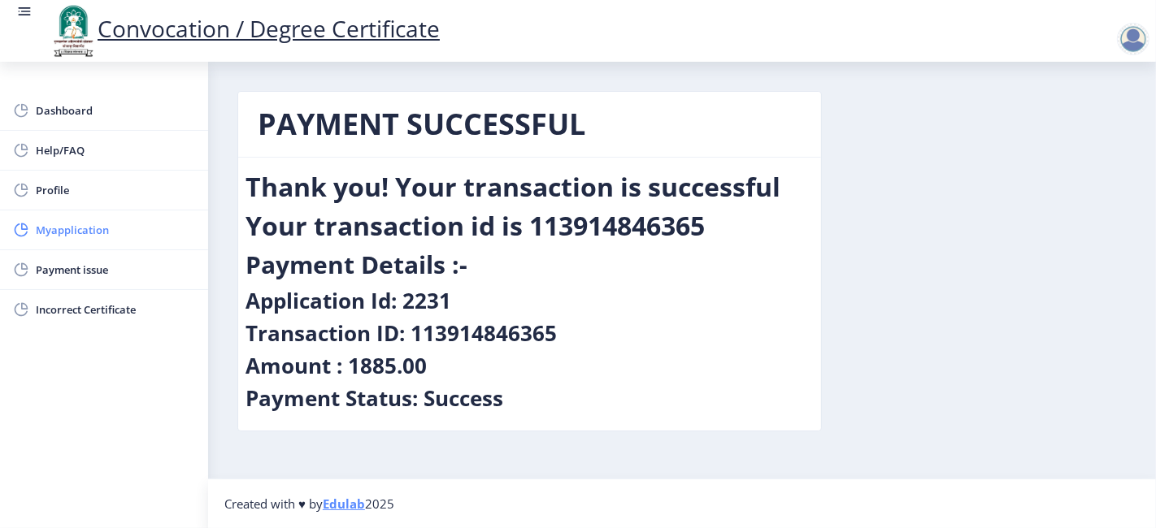
click at [60, 235] on span "Myapplication" at bounding box center [115, 230] width 159 height 20
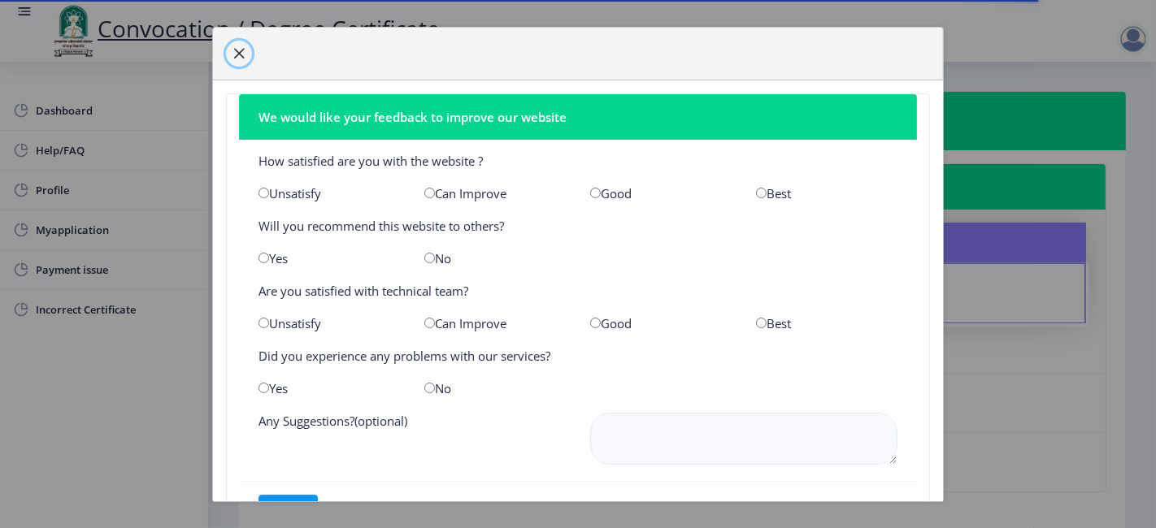
click at [240, 50] on span "button" at bounding box center [239, 53] width 13 height 13
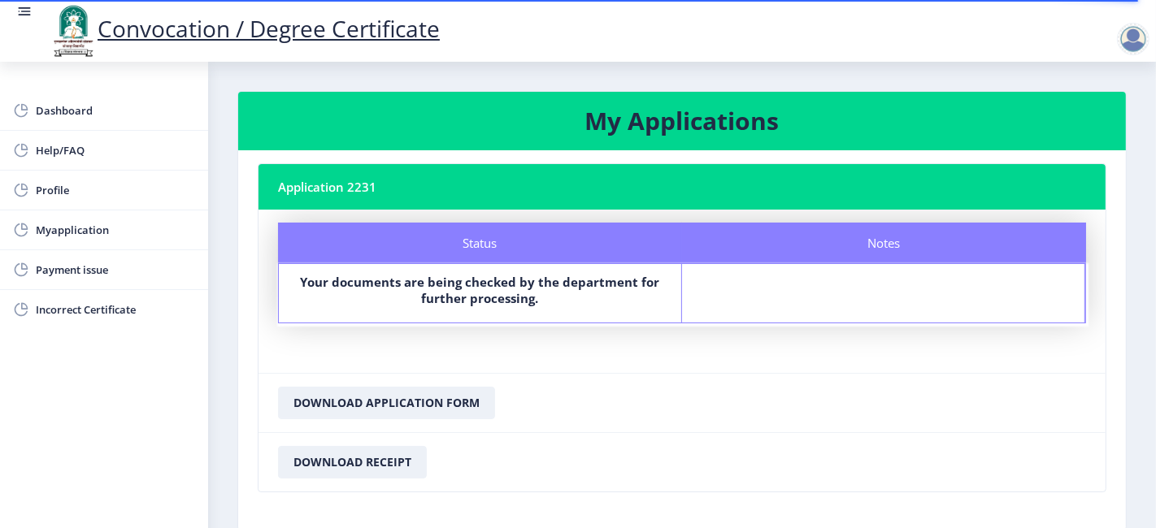
scroll to position [83, 0]
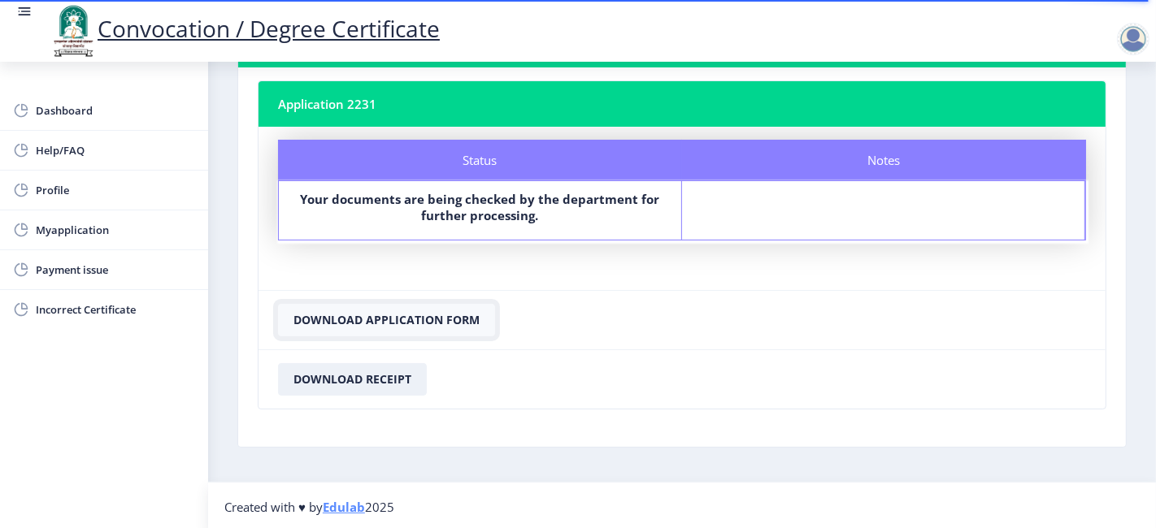
click at [359, 317] on button "Download Application Form" at bounding box center [386, 320] width 217 height 33
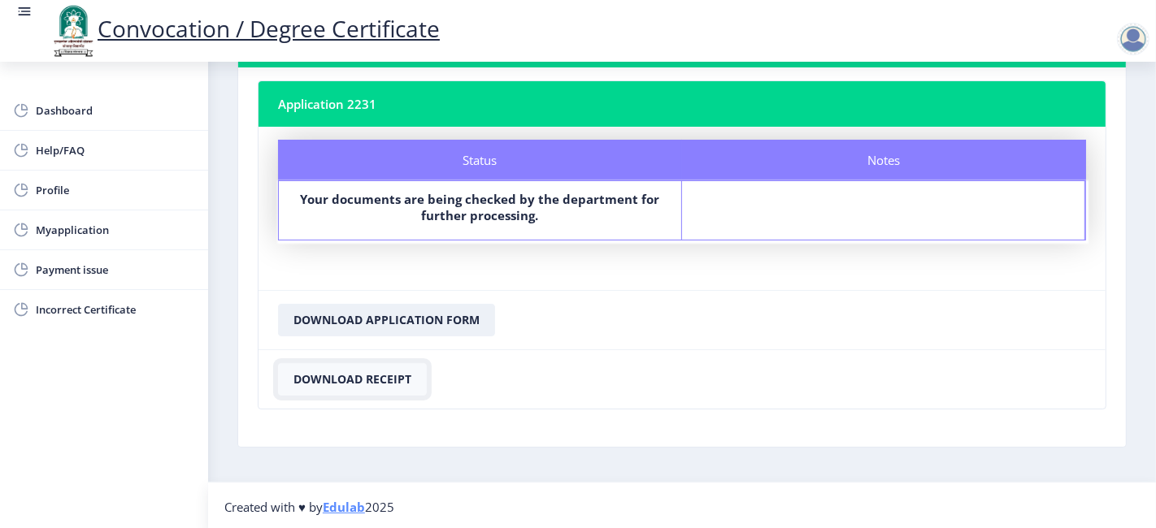
click at [376, 376] on button "Download Receipt" at bounding box center [352, 379] width 149 height 33
click at [814, 331] on nb-card-footer "Download Application Form" at bounding box center [682, 319] width 847 height 59
click at [79, 443] on div "Dashboard Help/FAQ Profile Myapplication Payment issue Incorrect Certificate" at bounding box center [104, 295] width 208 height 467
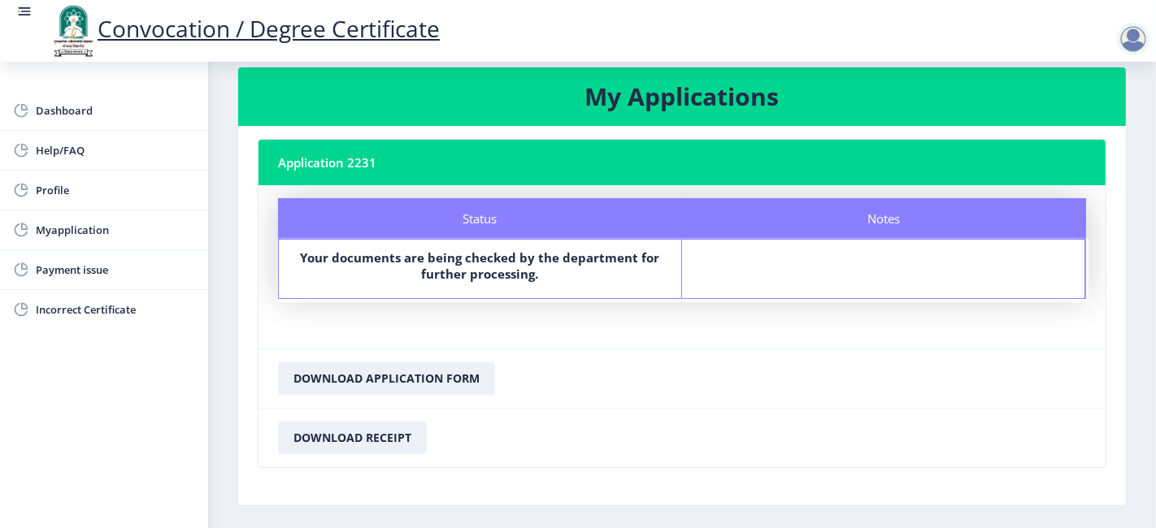
scroll to position [0, 0]
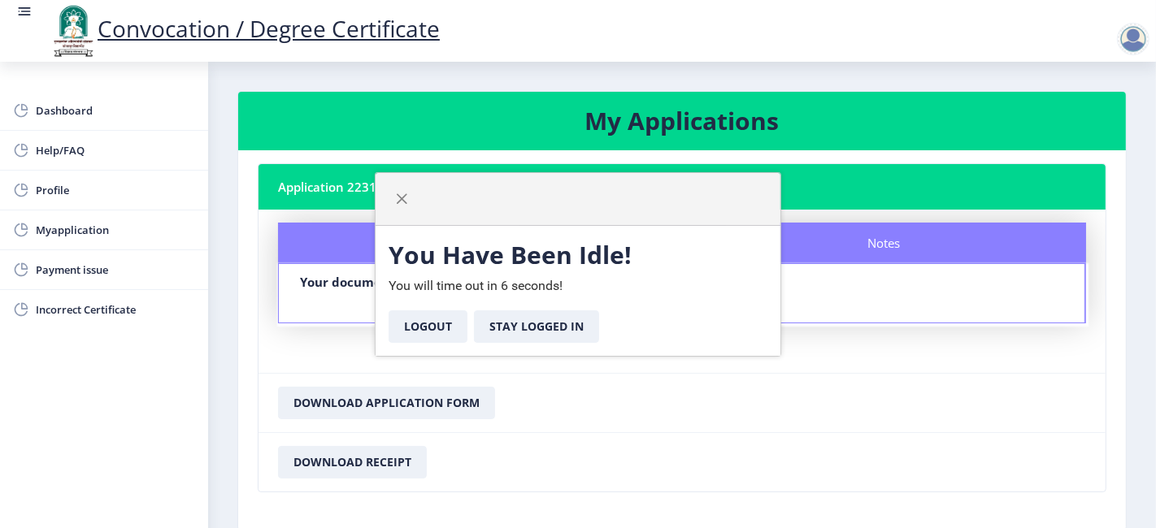
click at [841, 375] on nb-card-footer "Download Application Form" at bounding box center [682, 402] width 847 height 59
click at [1040, 39] on div at bounding box center [1133, 39] width 33 height 33
click at [406, 198] on span "button" at bounding box center [401, 199] width 13 height 13
click at [402, 203] on span "button" at bounding box center [401, 199] width 13 height 13
drag, startPoint x: 693, startPoint y: 447, endPoint x: 520, endPoint y: 391, distance: 181.3
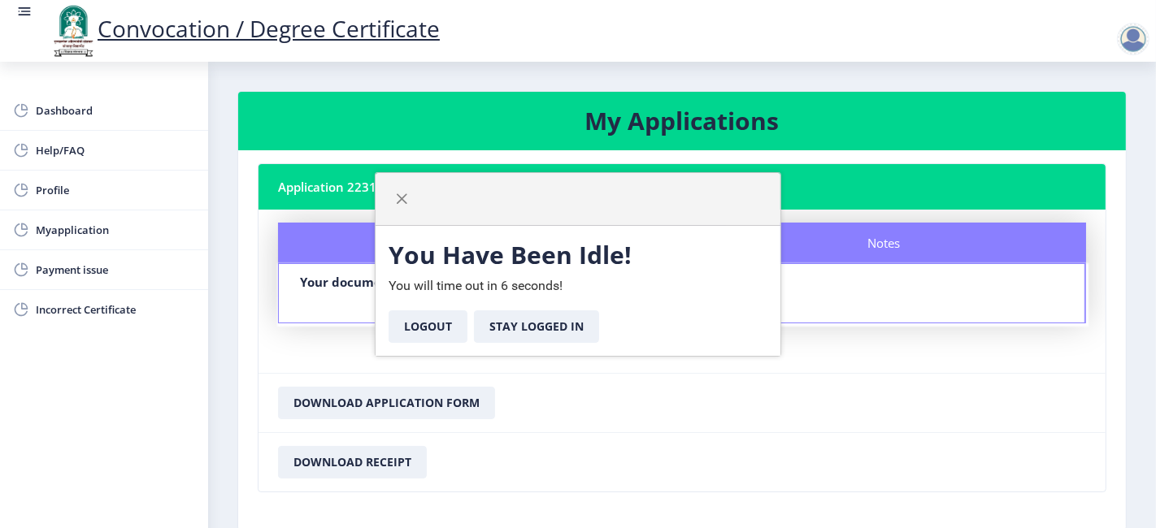
click at [693, 446] on nb-card-footer "Download Receipt" at bounding box center [682, 462] width 847 height 59
click at [427, 328] on button "Logout" at bounding box center [428, 327] width 79 height 33
